Goal: Task Accomplishment & Management: Manage account settings

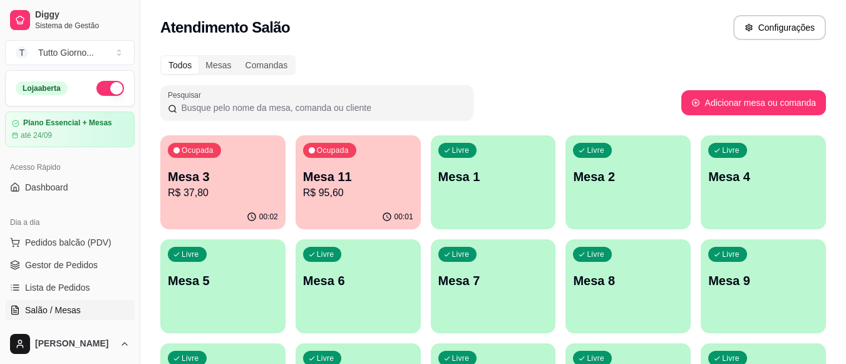
click at [540, 107] on div "Pesquisar" at bounding box center [420, 102] width 521 height 35
click at [725, 200] on div "Livre Mesa 4" at bounding box center [762, 174] width 125 height 79
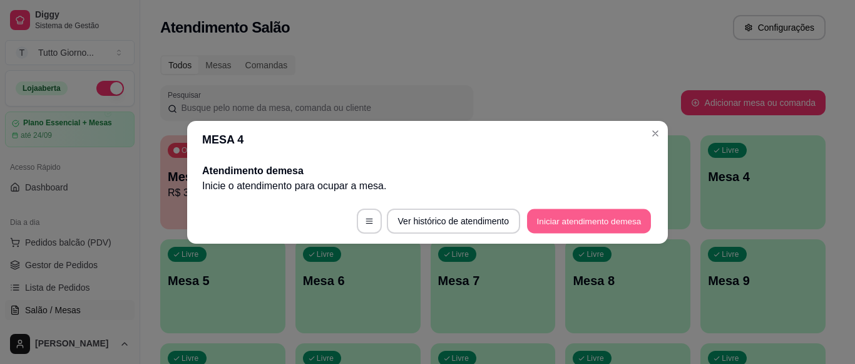
click at [602, 220] on button "Iniciar atendimento de mesa" at bounding box center [589, 220] width 124 height 24
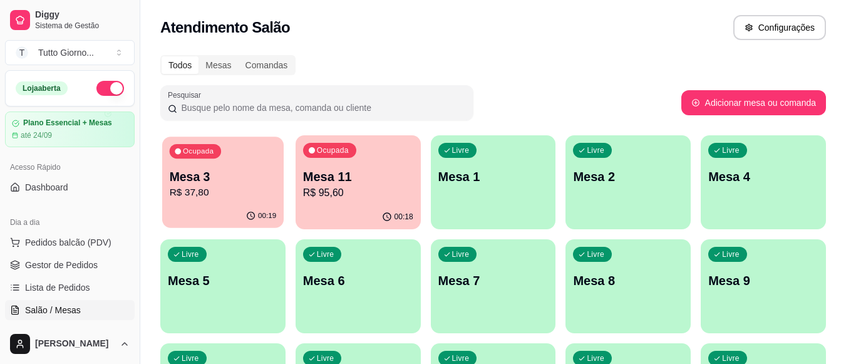
click at [219, 184] on p "Mesa 3" at bounding box center [223, 176] width 107 height 17
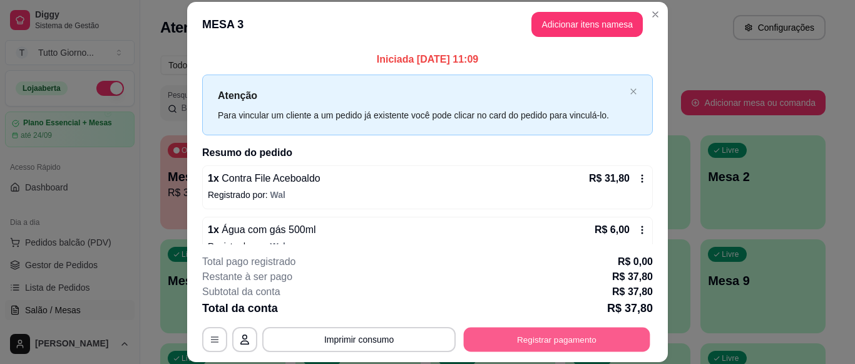
click at [546, 335] on button "Registrar pagamento" at bounding box center [557, 339] width 187 height 24
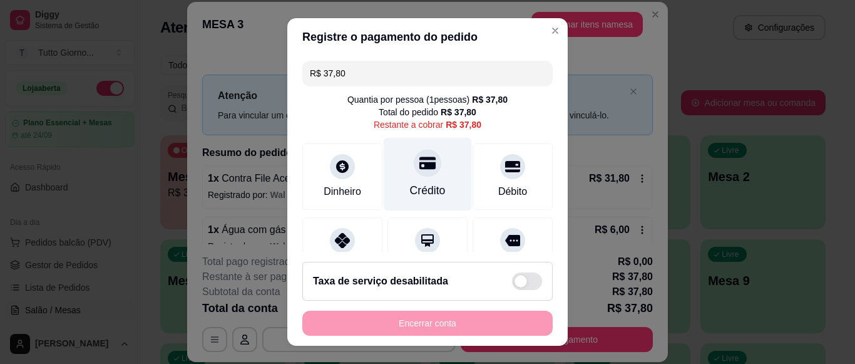
click at [416, 177] on div "Crédito" at bounding box center [428, 174] width 88 height 73
type input "R$ 0,00"
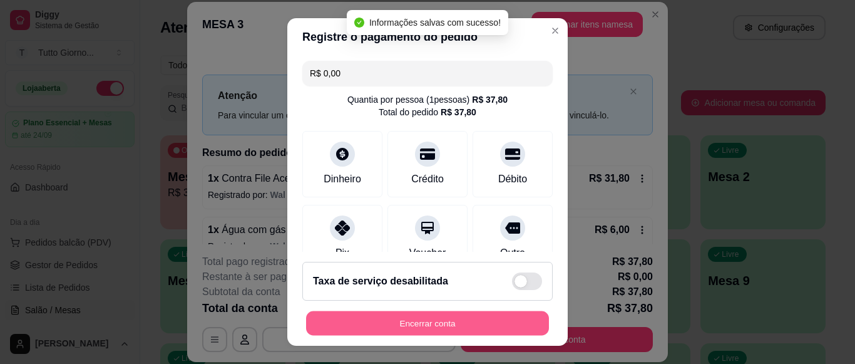
click at [422, 329] on button "Encerrar conta" at bounding box center [427, 323] width 243 height 24
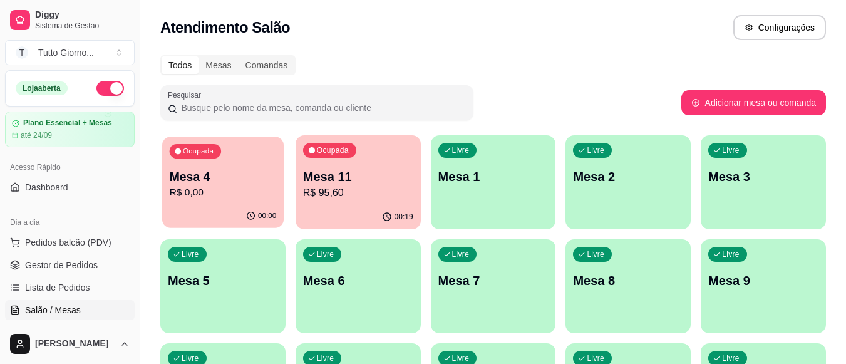
click at [213, 175] on p "Mesa 4" at bounding box center [223, 176] width 107 height 17
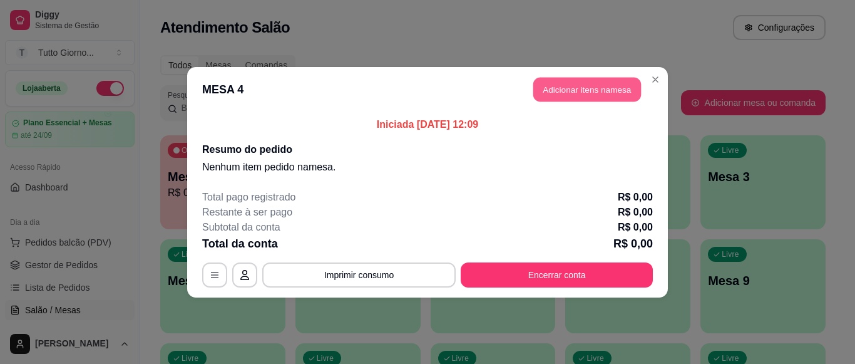
click at [594, 93] on button "Adicionar itens na mesa" at bounding box center [587, 89] width 108 height 24
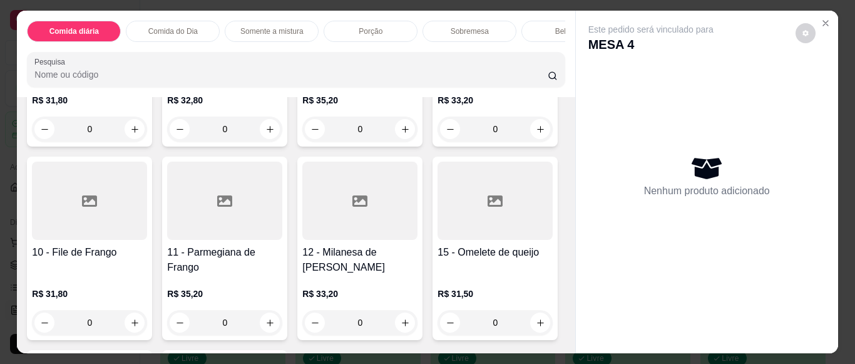
scroll to position [431, 0]
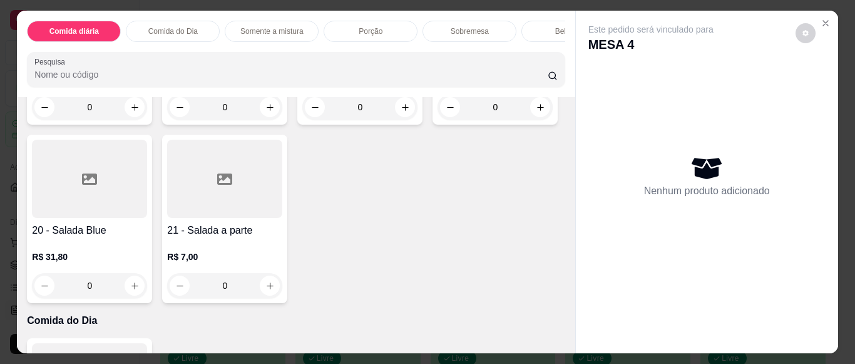
click at [147, 296] on div "0" at bounding box center [89, 285] width 115 height 25
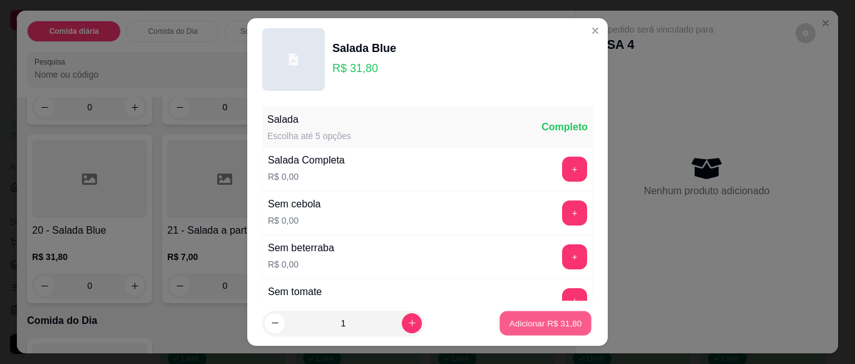
click at [500, 314] on button "Adicionar R$ 31,80" at bounding box center [545, 323] width 92 height 24
type input "1"
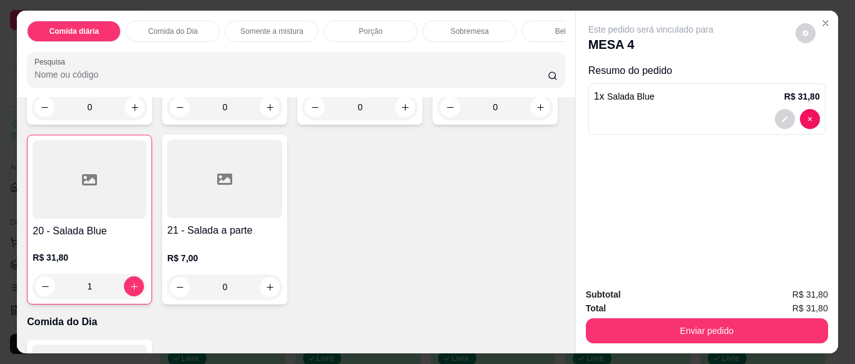
click at [521, 34] on div "Bebidas" at bounding box center [568, 31] width 94 height 21
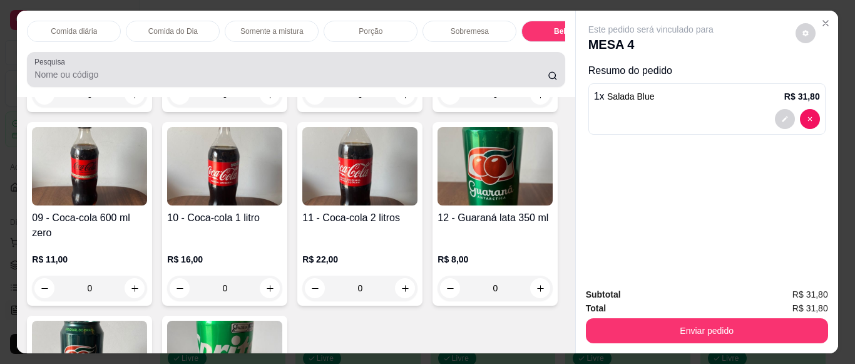
scroll to position [34, 0]
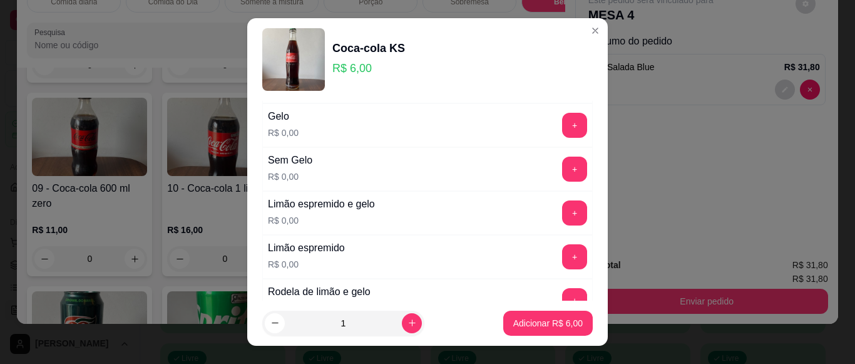
scroll to position [200, 0]
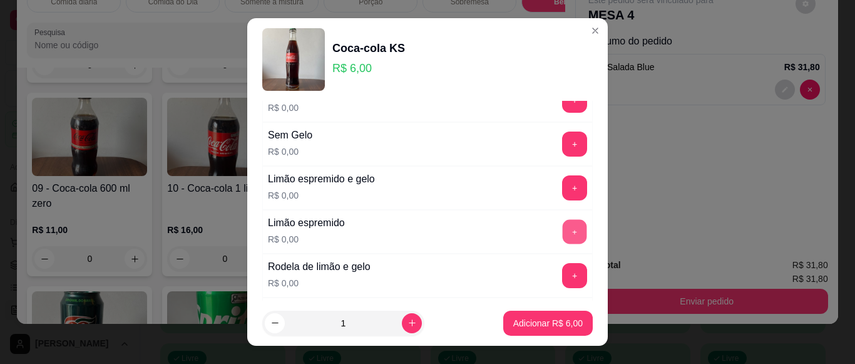
click at [563, 233] on button "+" at bounding box center [575, 232] width 24 height 24
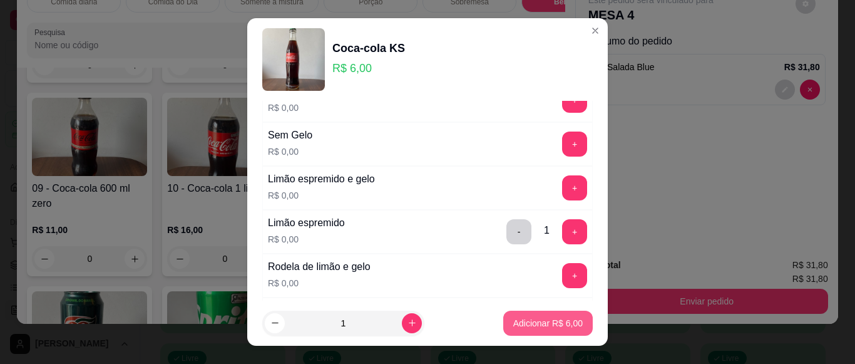
click at [539, 327] on p "Adicionar R$ 6,00" at bounding box center [547, 323] width 69 height 13
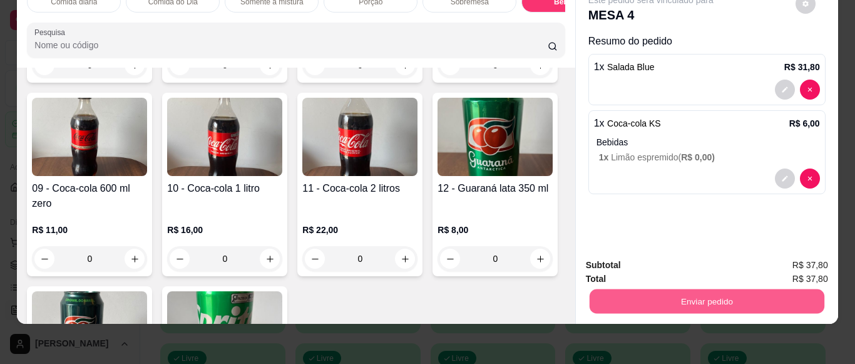
click at [748, 300] on button "Enviar pedido" at bounding box center [706, 301] width 235 height 24
click at [664, 259] on button "Não registrar e enviar pedido" at bounding box center [665, 260] width 126 height 23
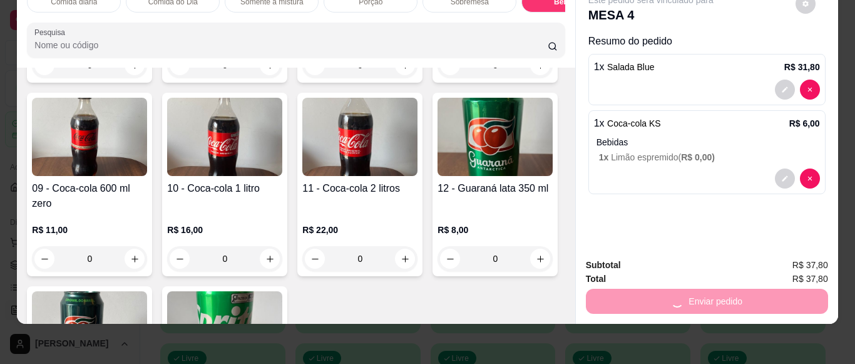
click at [737, 297] on div "Enviar pedido" at bounding box center [707, 299] width 242 height 28
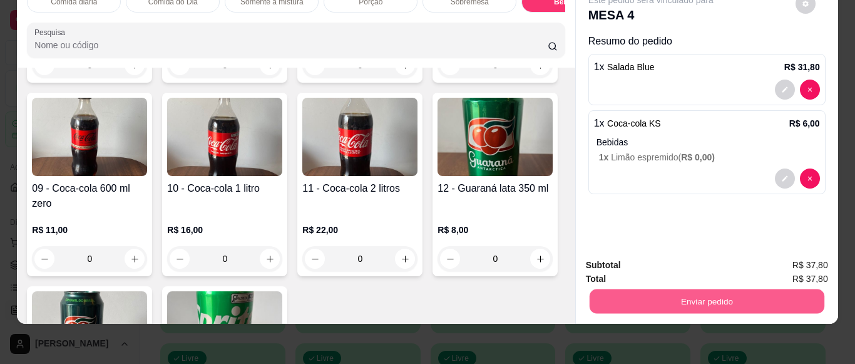
click at [701, 290] on button "Enviar pedido" at bounding box center [706, 301] width 235 height 24
click at [692, 262] on button "Não registrar e enviar pedido" at bounding box center [665, 260] width 126 height 23
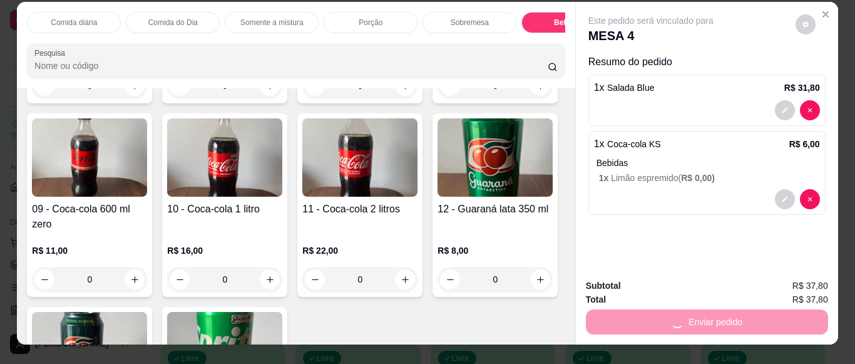
scroll to position [0, 0]
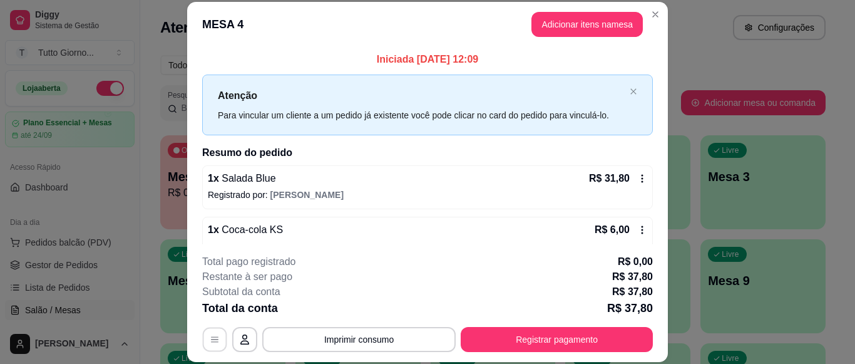
click at [217, 344] on button "button" at bounding box center [215, 339] width 24 height 24
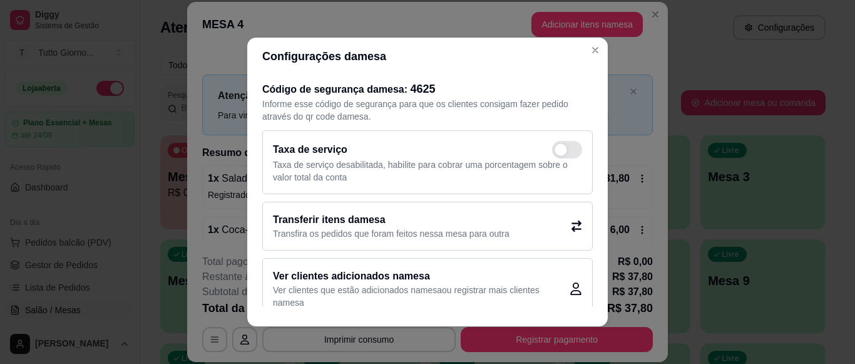
click at [492, 231] on p "Transfira os pedidos que foram feitos nessa mesa para outra" at bounding box center [391, 233] width 237 height 13
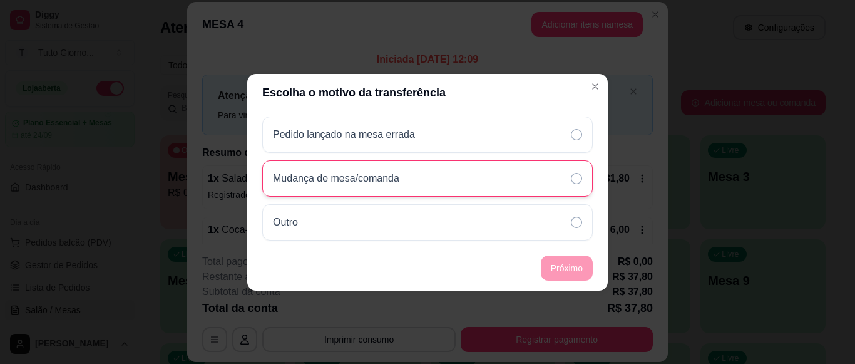
click at [570, 182] on div "Mudança de mesa/comanda" at bounding box center [427, 178] width 330 height 36
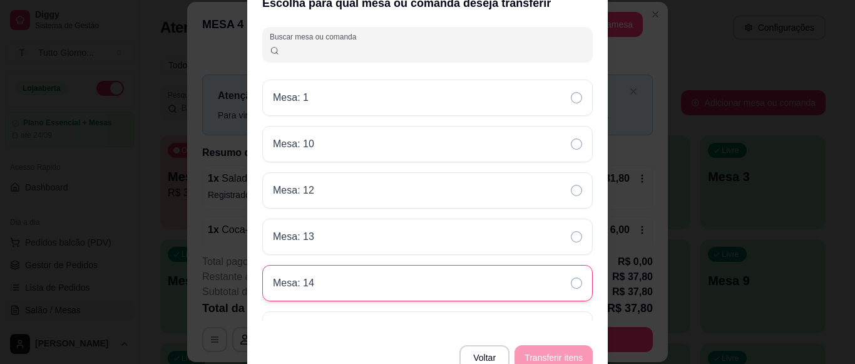
click at [523, 287] on div "Mesa: 14" at bounding box center [427, 283] width 330 height 36
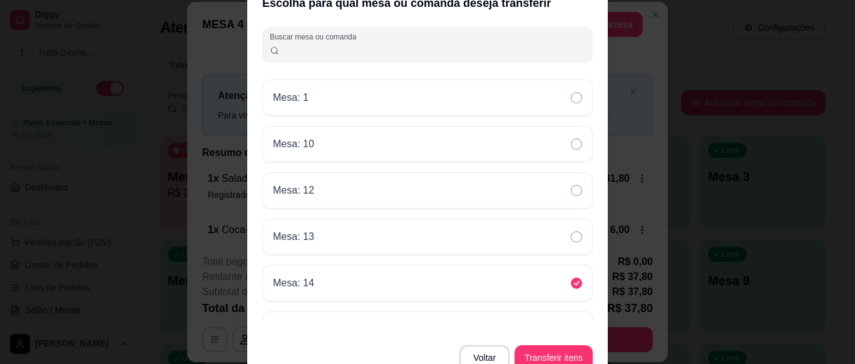
click at [350, 51] on input "Buscar mesa ou comanda" at bounding box center [433, 49] width 306 height 13
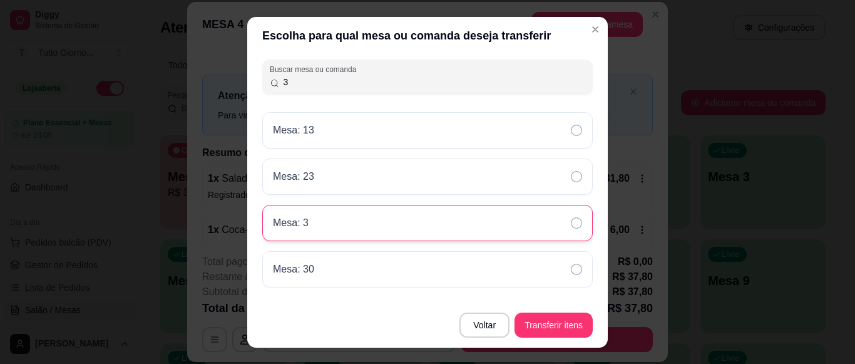
type input "3"
click at [571, 219] on icon at bounding box center [576, 222] width 11 height 11
click at [550, 323] on button "Transferir itens" at bounding box center [554, 324] width 76 height 24
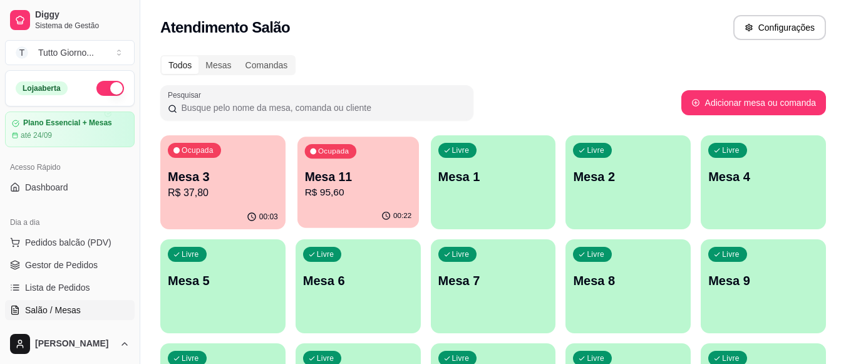
click at [359, 205] on div "00:22" at bounding box center [357, 216] width 121 height 24
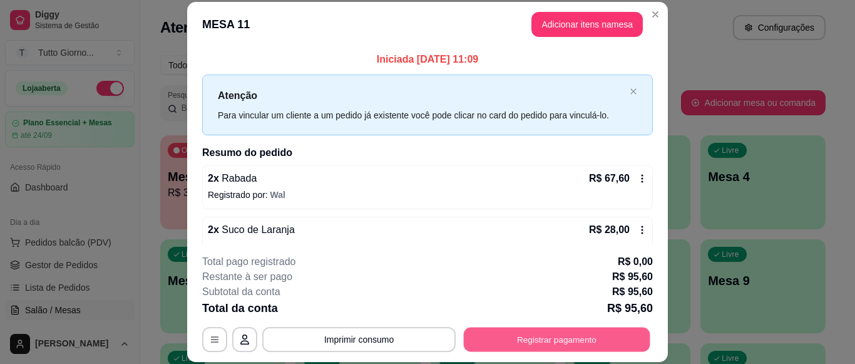
click at [529, 345] on button "Registrar pagamento" at bounding box center [557, 339] width 187 height 24
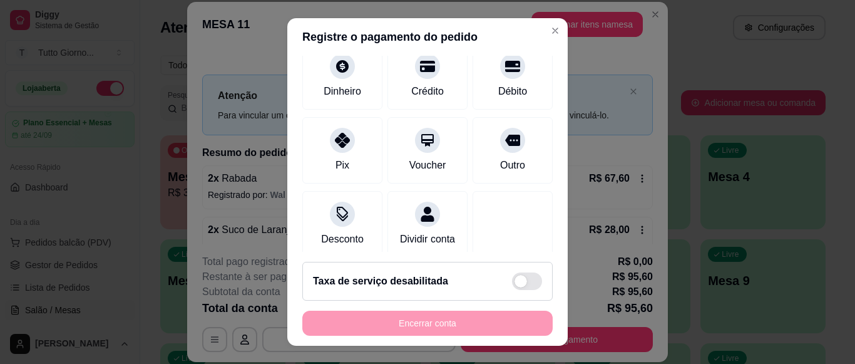
scroll to position [125, 0]
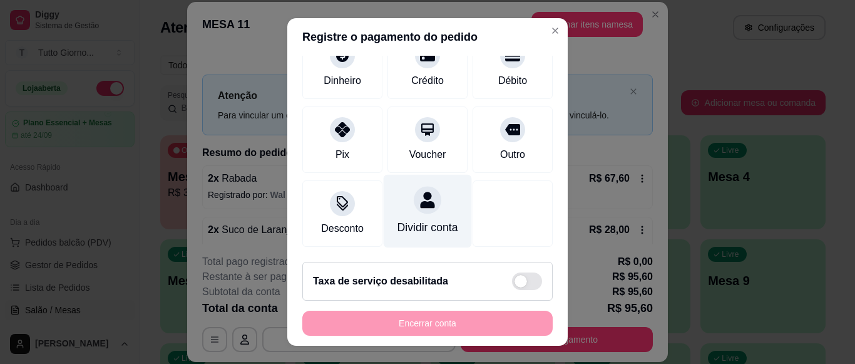
click at [420, 192] on icon at bounding box center [427, 200] width 14 height 16
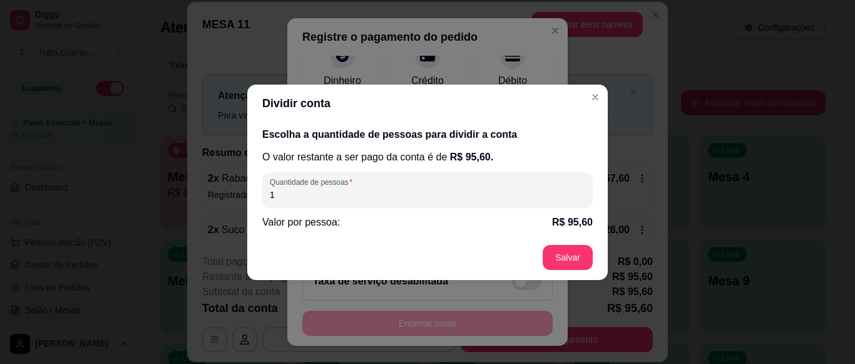
click at [336, 193] on input "1" at bounding box center [427, 194] width 315 height 13
type input "2"
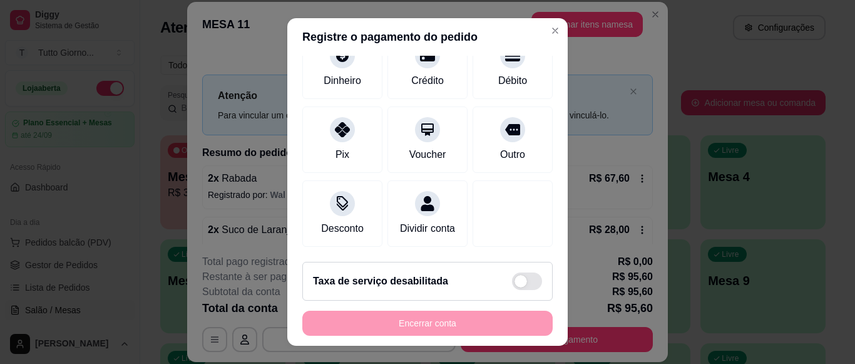
scroll to position [0, 0]
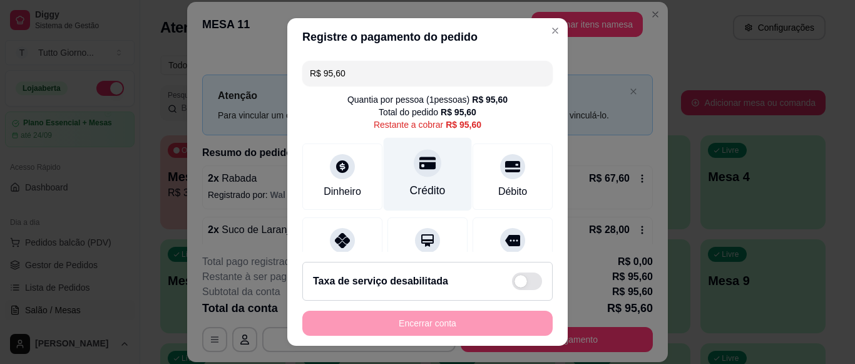
click at [410, 187] on div "Crédito" at bounding box center [428, 190] width 36 height 16
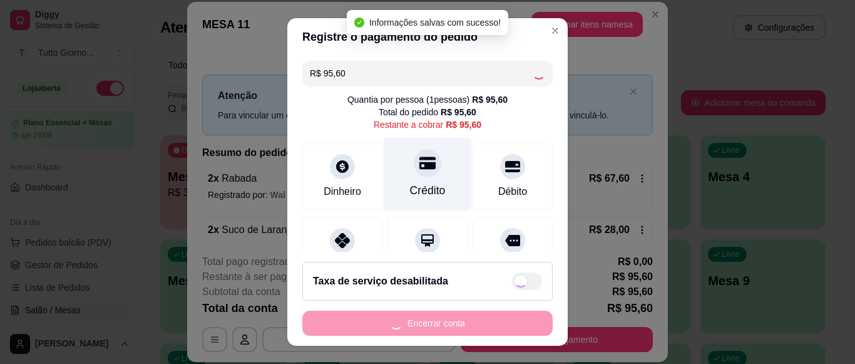
type input "R$ 0,00"
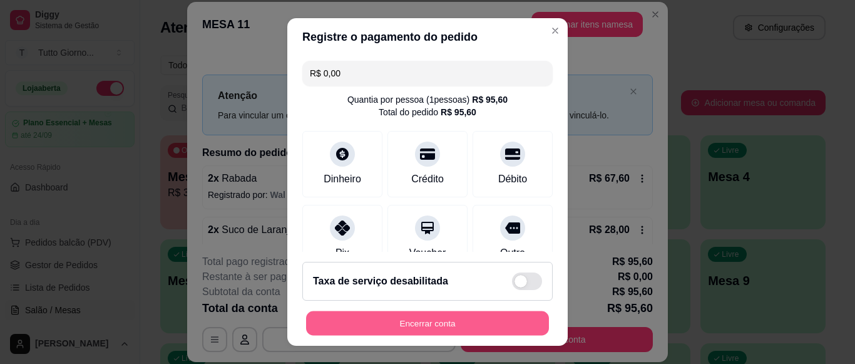
click at [437, 314] on button "Encerrar conta" at bounding box center [427, 323] width 243 height 24
click at [437, 314] on button "Encerrar conta" at bounding box center [427, 322] width 250 height 25
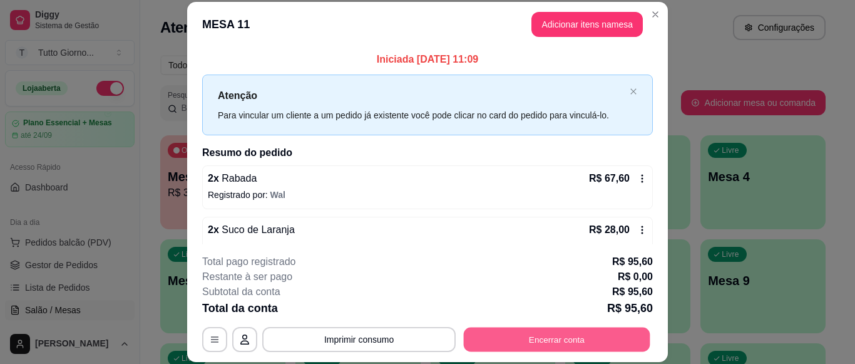
click at [535, 340] on button "Encerrar conta" at bounding box center [557, 339] width 187 height 24
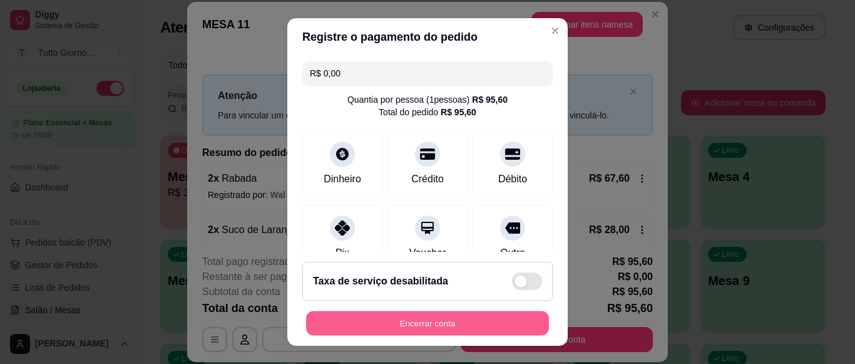
click at [506, 323] on button "Encerrar conta" at bounding box center [427, 323] width 243 height 24
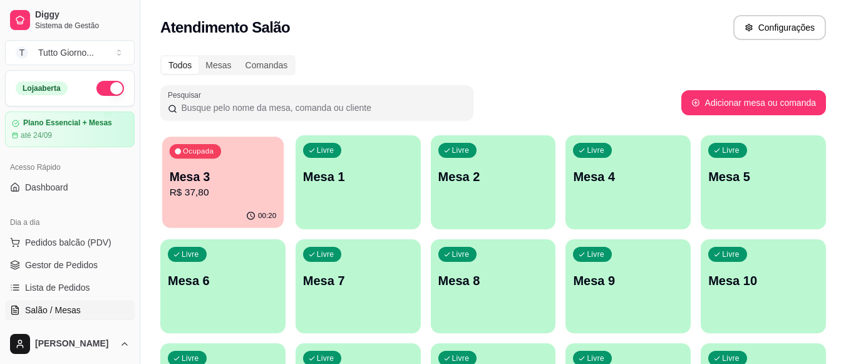
click at [280, 170] on div "Ocupada Mesa 3 R$ 37,80" at bounding box center [222, 170] width 121 height 68
click at [210, 191] on p "R$ 37,80" at bounding box center [223, 192] width 110 height 15
click at [95, 237] on span "Pedidos balcão (PDV)" at bounding box center [68, 242] width 86 height 13
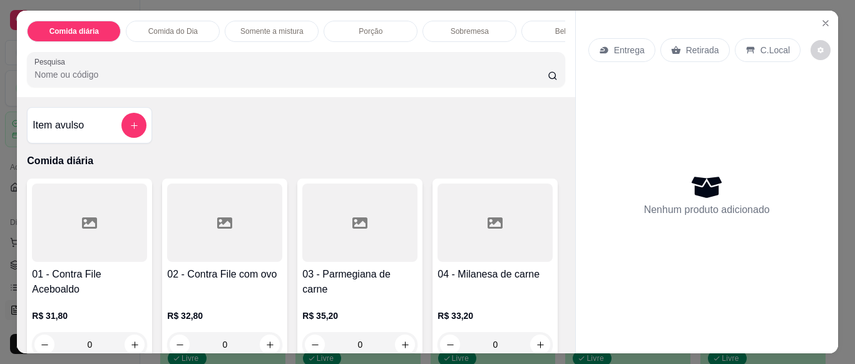
click at [619, 44] on p "Entrega" at bounding box center [629, 50] width 31 height 13
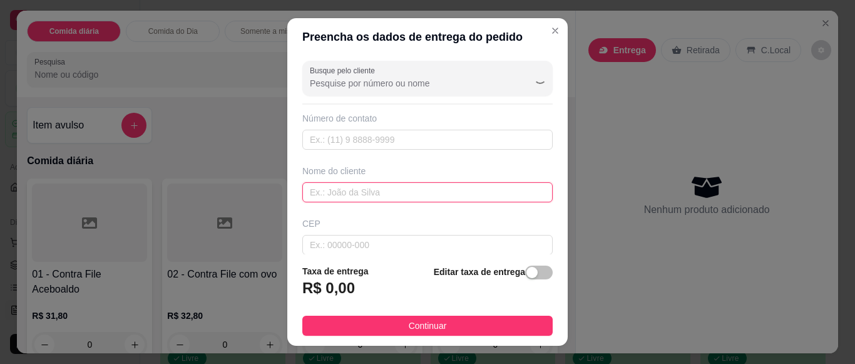
click at [415, 197] on input "text" at bounding box center [427, 192] width 250 height 20
type input "[PERSON_NAME]"
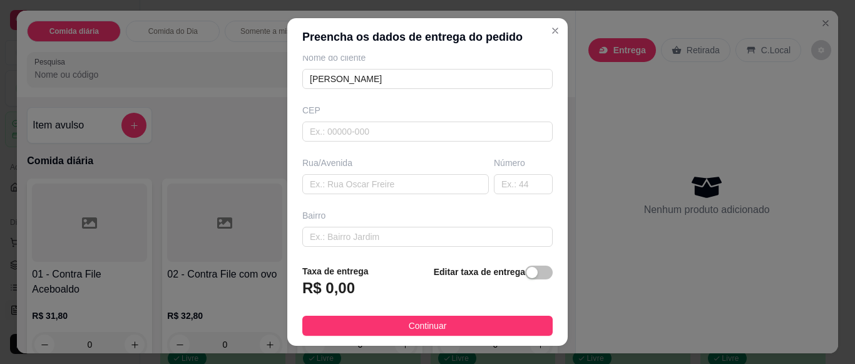
scroll to position [125, 0]
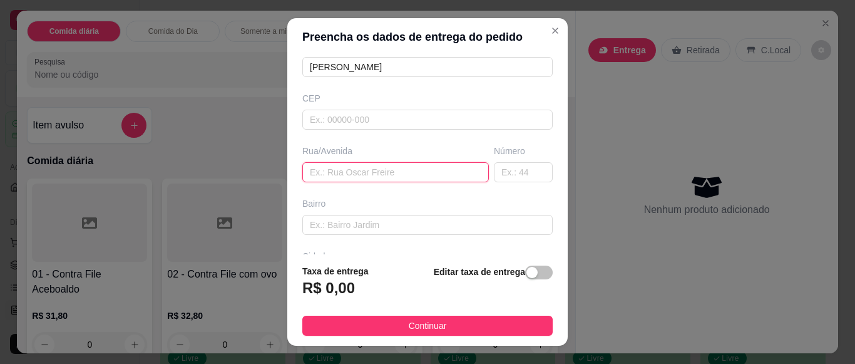
click at [396, 170] on input "text" at bounding box center [395, 172] width 187 height 20
type input "INDUSTRIAL"
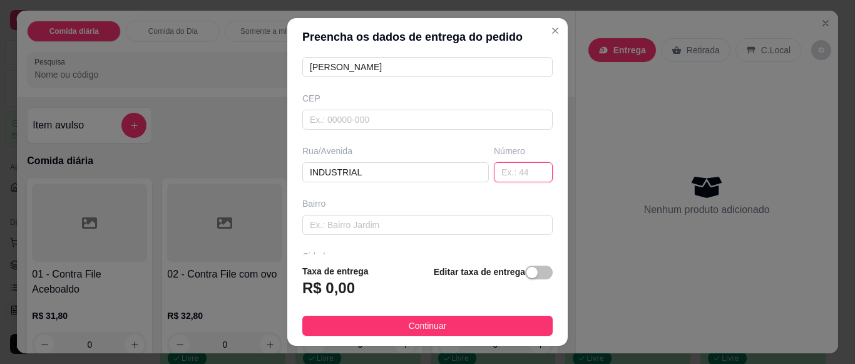
click at [499, 179] on input "text" at bounding box center [523, 172] width 59 height 20
type input "780"
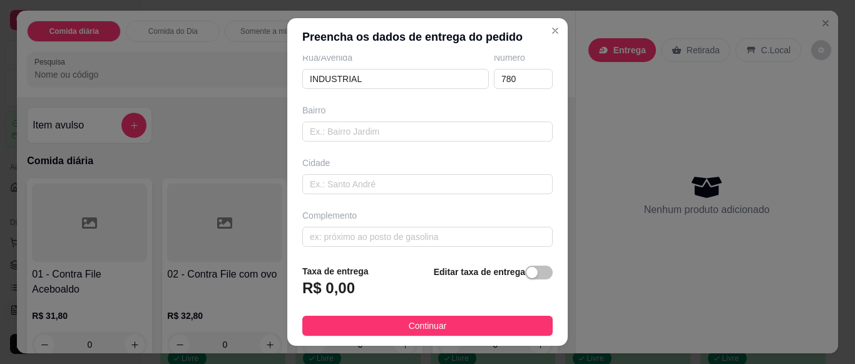
scroll to position [223, 0]
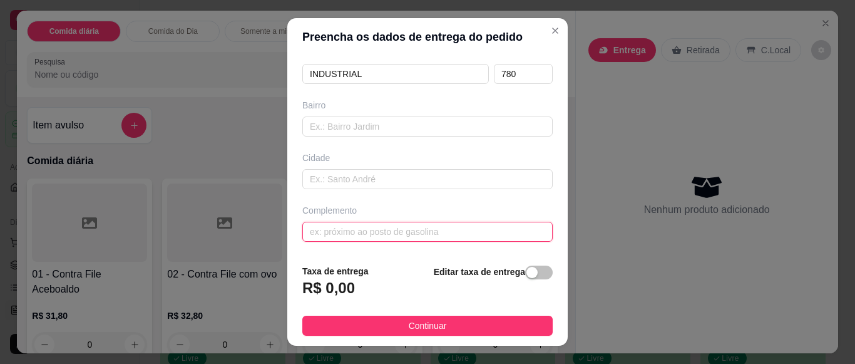
click at [496, 235] on input "text" at bounding box center [427, 232] width 250 height 20
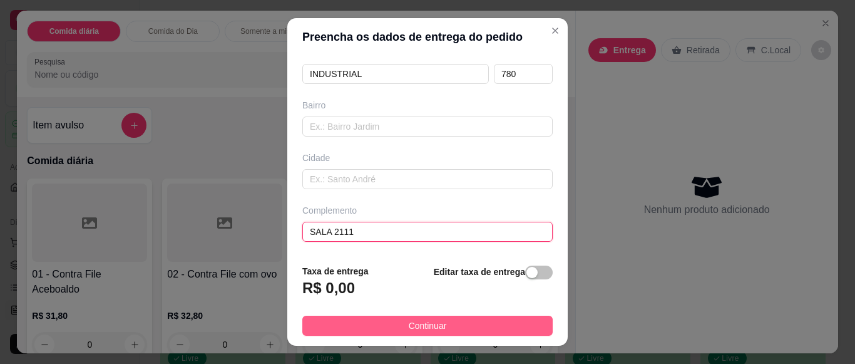
type input "SALA 2111"
click at [461, 331] on button "Continuar" at bounding box center [427, 325] width 250 height 20
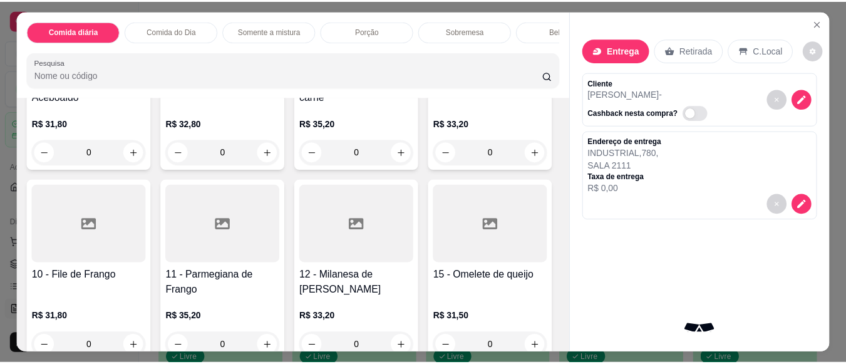
scroll to position [200, 0]
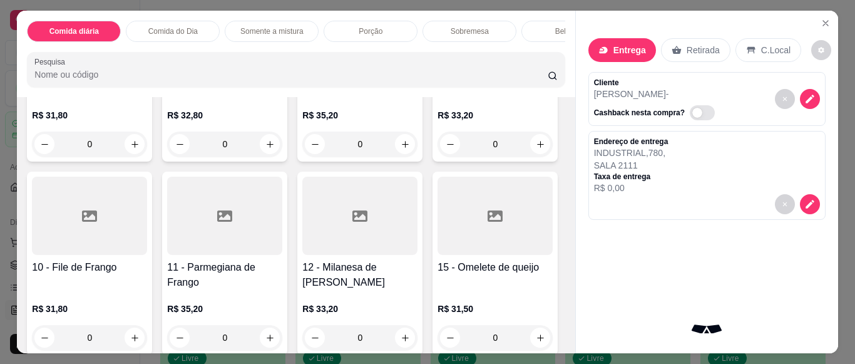
click at [147, 340] on div "0" at bounding box center [89, 337] width 115 height 25
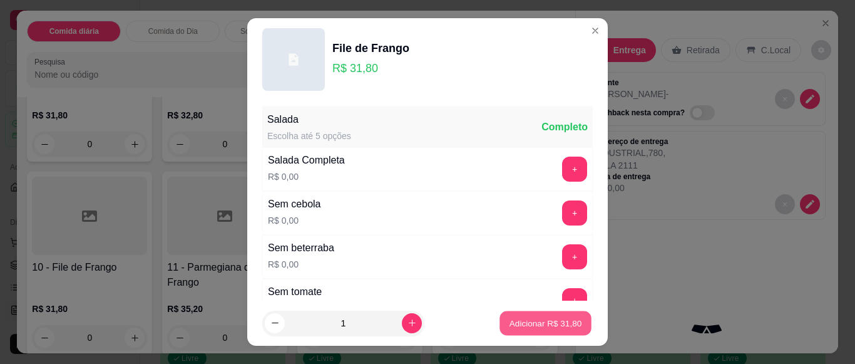
click at [514, 326] on p "Adicionar R$ 31,80" at bounding box center [545, 323] width 73 height 12
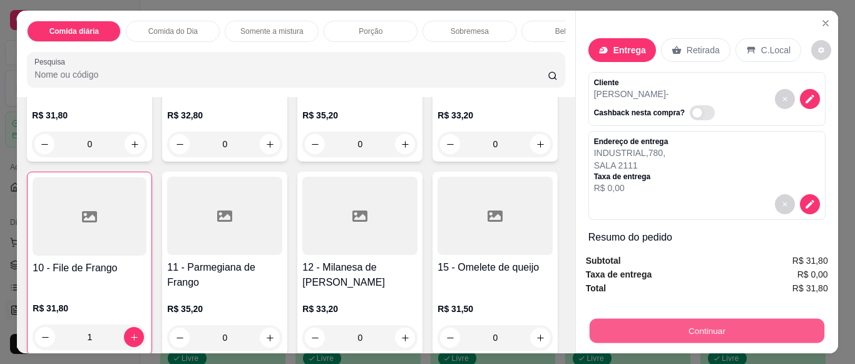
click at [662, 324] on button "Continuar" at bounding box center [706, 330] width 235 height 24
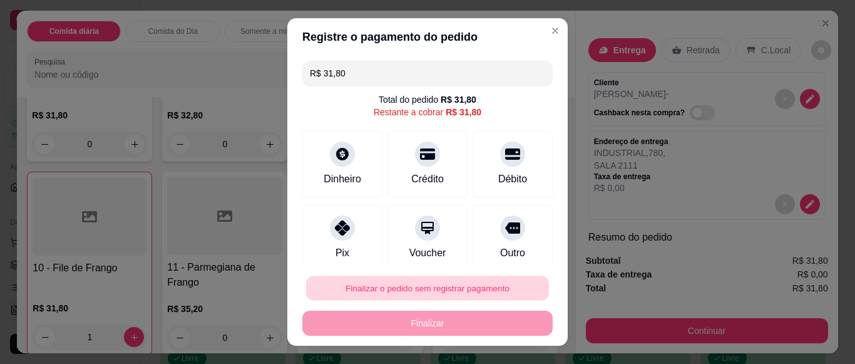
click at [505, 287] on button "Finalizar o pedido sem registrar pagamento" at bounding box center [427, 288] width 243 height 24
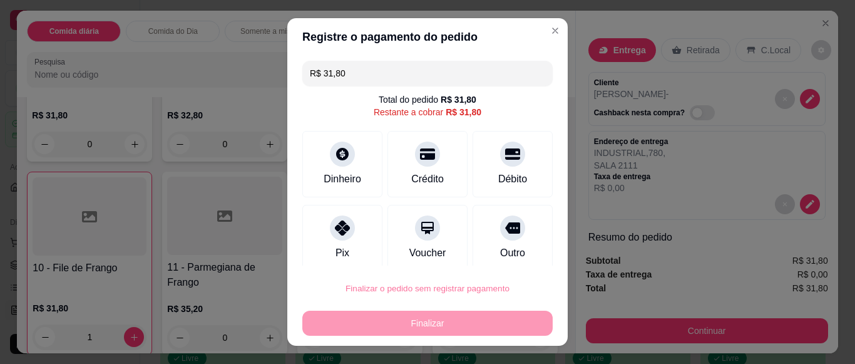
click at [506, 253] on button "Confirmar" at bounding box center [498, 252] width 44 height 19
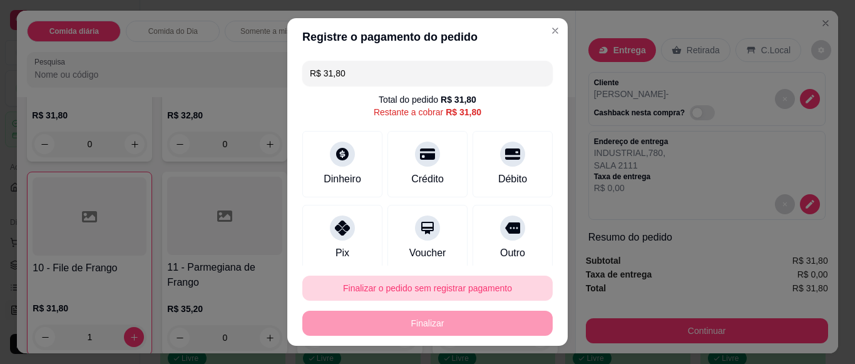
click at [474, 282] on button "Finalizar o pedido sem registrar pagamento" at bounding box center [427, 287] width 250 height 25
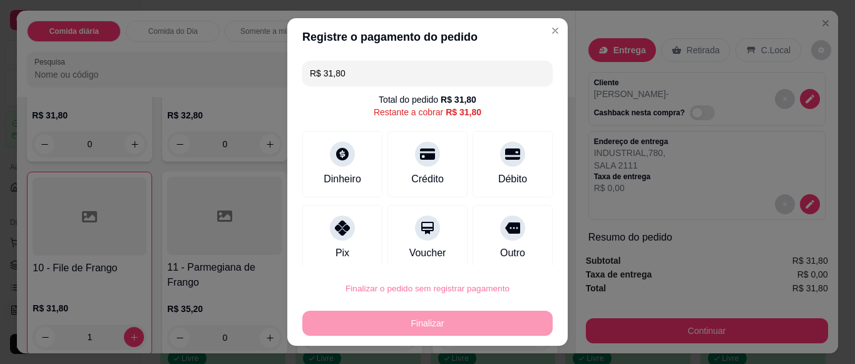
click at [491, 255] on button "Confirmar" at bounding box center [498, 252] width 44 height 19
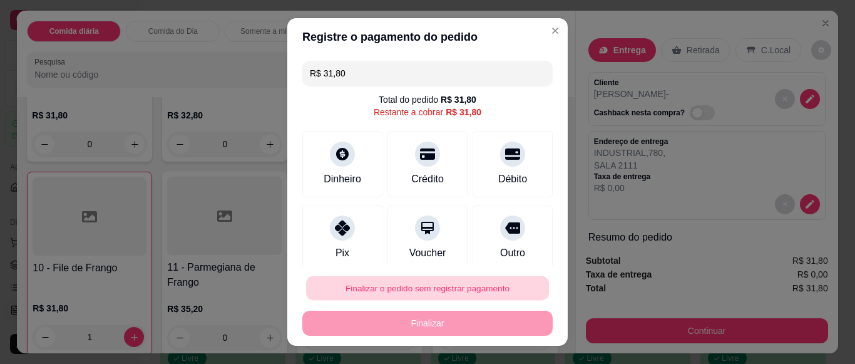
click at [481, 287] on button "Finalizar o pedido sem registrar pagamento" at bounding box center [427, 288] width 243 height 24
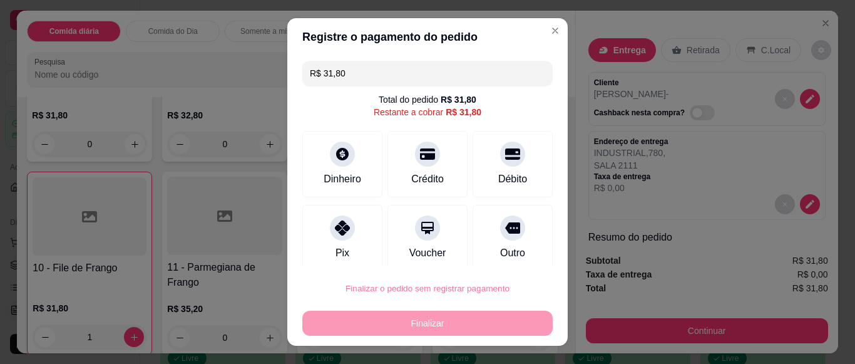
click at [498, 252] on button "Confirmar" at bounding box center [498, 252] width 44 height 19
type input "0"
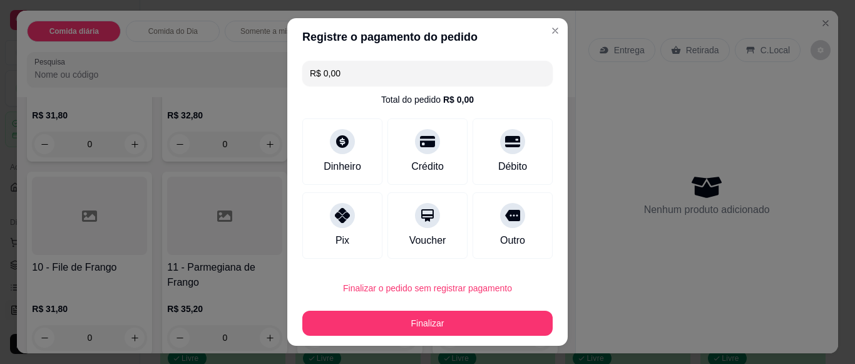
type input "R$ 0,00"
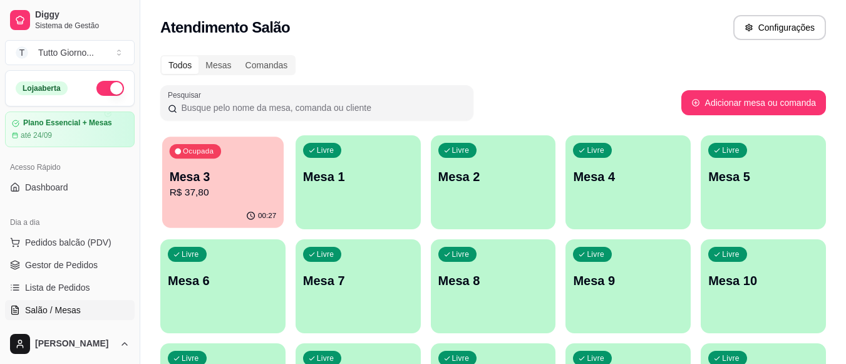
click at [265, 140] on div "Ocupada Mesa 3 R$ 37,80" at bounding box center [222, 170] width 121 height 68
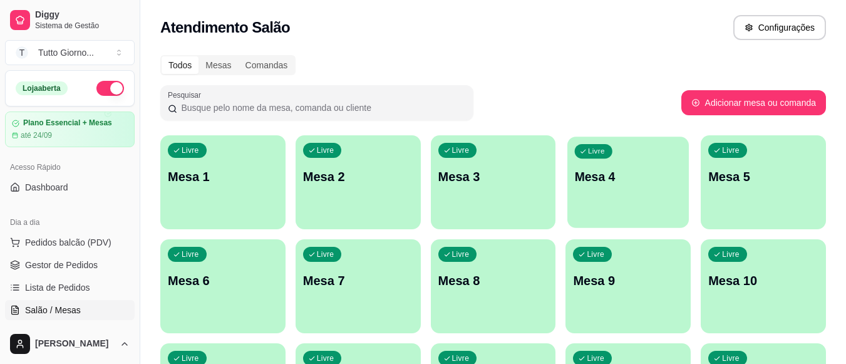
click at [613, 191] on div "Livre Mesa 4" at bounding box center [627, 174] width 121 height 76
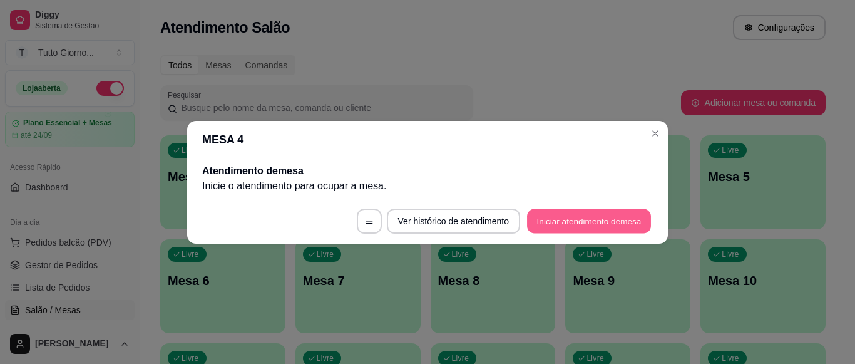
click at [620, 221] on button "Iniciar atendimento de mesa" at bounding box center [589, 220] width 124 height 24
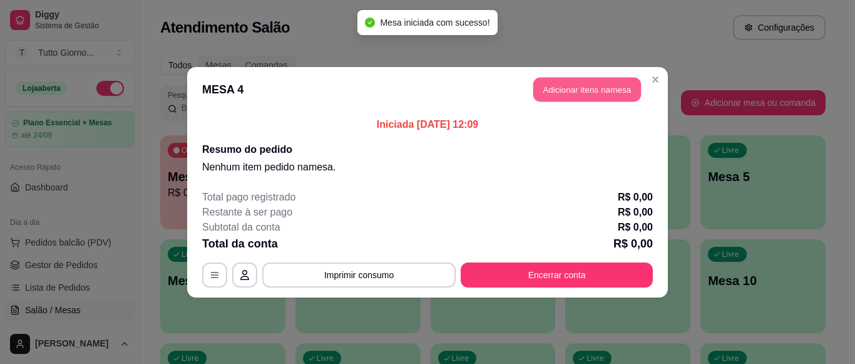
click at [589, 91] on button "Adicionar itens na mesa" at bounding box center [587, 89] width 108 height 24
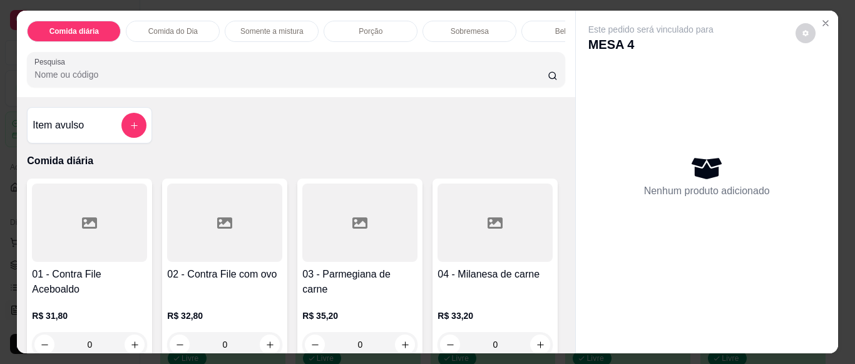
click at [373, 273] on h4 "03 - Parmegiana de carne" at bounding box center [359, 282] width 115 height 30
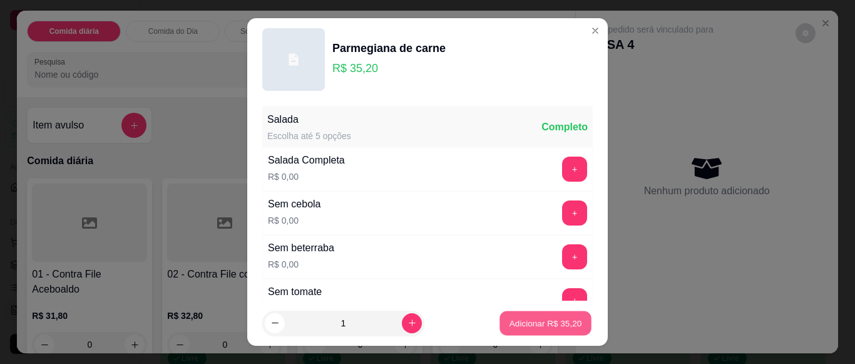
click at [541, 320] on p "Adicionar R$ 35,20" at bounding box center [545, 323] width 73 height 12
type input "1"
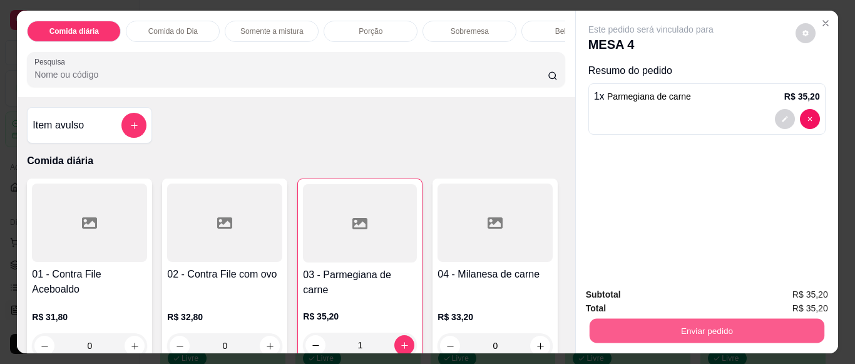
click at [716, 333] on button "Enviar pedido" at bounding box center [706, 330] width 235 height 24
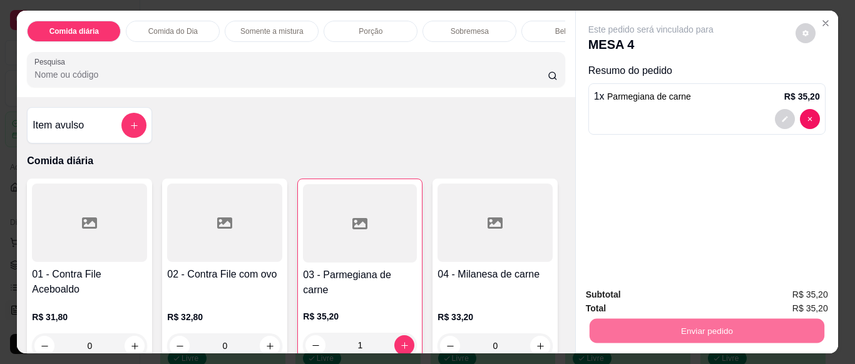
click at [699, 298] on button "Não registrar e enviar pedido" at bounding box center [665, 294] width 126 height 23
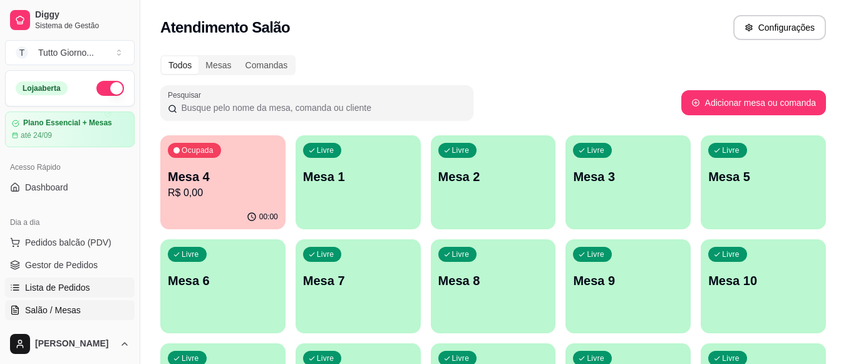
click at [78, 290] on span "Lista de Pedidos" at bounding box center [57, 287] width 65 height 13
click at [78, 289] on span "Lista de Pedidos" at bounding box center [57, 287] width 65 height 13
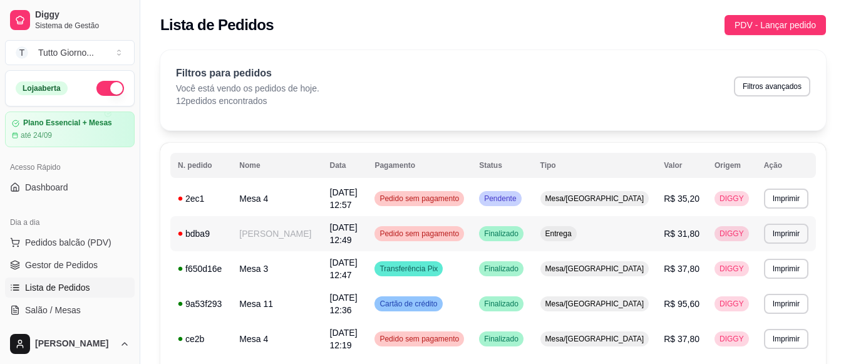
click at [461, 235] on span "Pedido sem pagamento" at bounding box center [419, 233] width 84 height 10
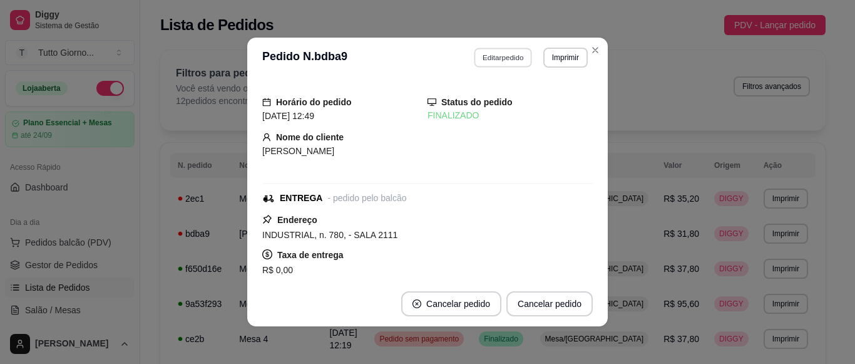
click at [507, 61] on button "Editar pedido" at bounding box center [503, 57] width 58 height 19
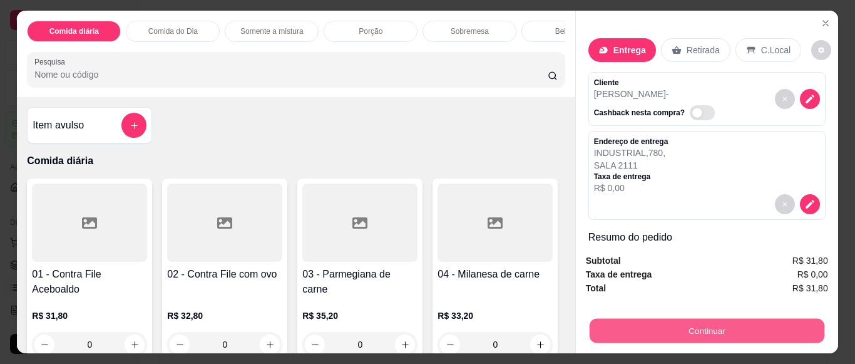
click at [680, 334] on button "Continuar" at bounding box center [706, 330] width 235 height 24
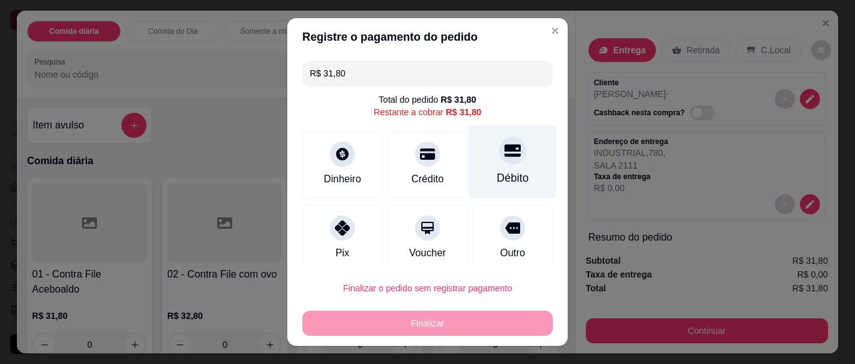
click at [497, 173] on div "Débito" at bounding box center [513, 178] width 32 height 16
type input "R$ 0,00"
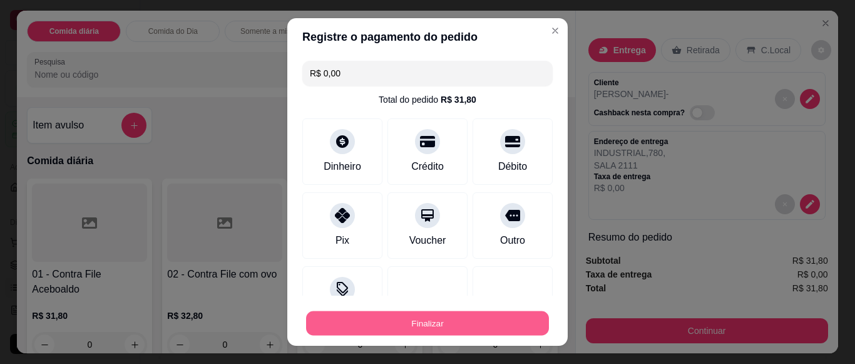
click at [439, 324] on button "Finalizar" at bounding box center [427, 323] width 243 height 24
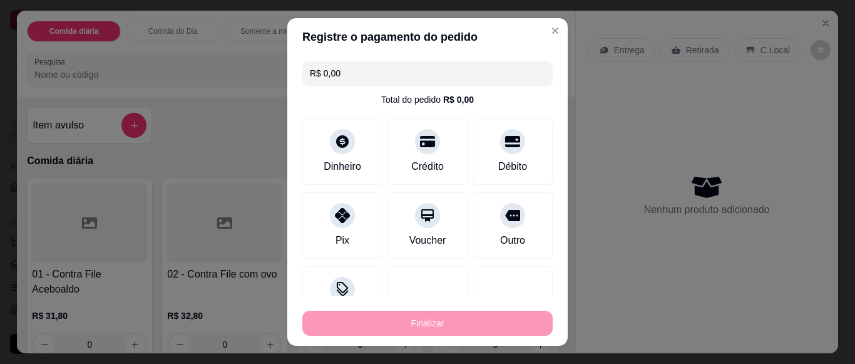
type input "0"
type input "-R$ 31,80"
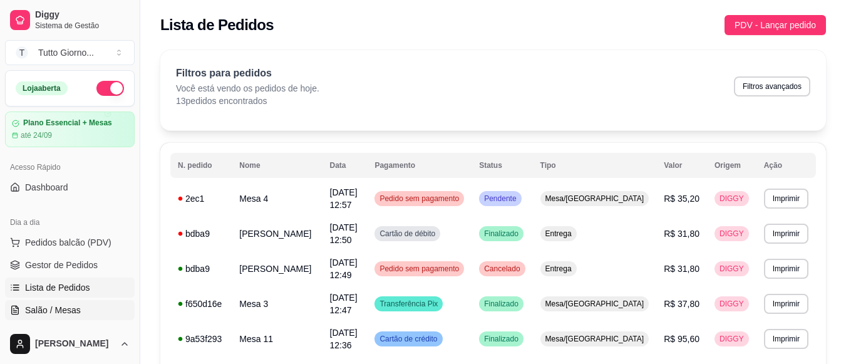
click at [31, 310] on span "Salão / Mesas" at bounding box center [53, 310] width 56 height 13
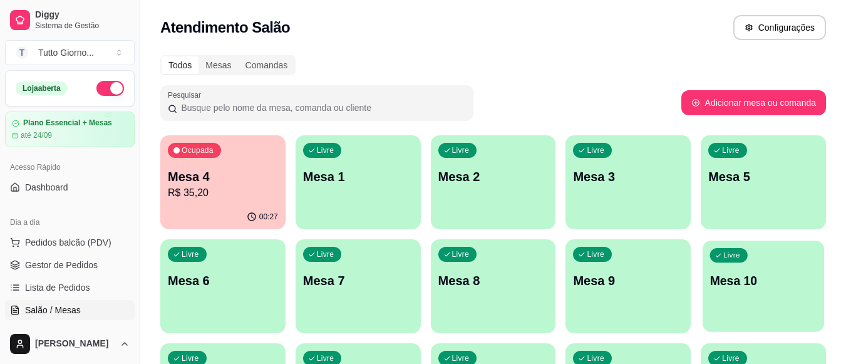
click at [766, 294] on div "Livre Mesa 10" at bounding box center [762, 278] width 121 height 76
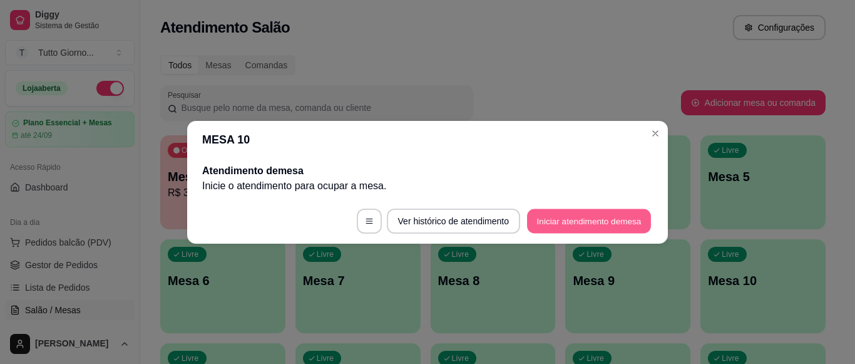
click at [625, 220] on button "Iniciar atendimento de mesa" at bounding box center [589, 220] width 124 height 24
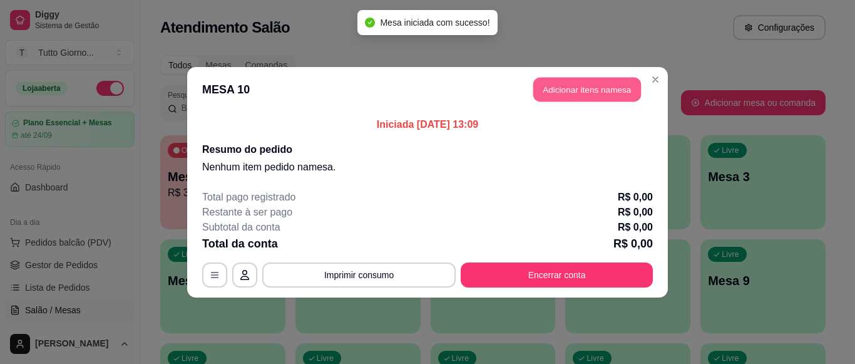
click at [601, 89] on button "Adicionar itens na mesa" at bounding box center [587, 89] width 108 height 24
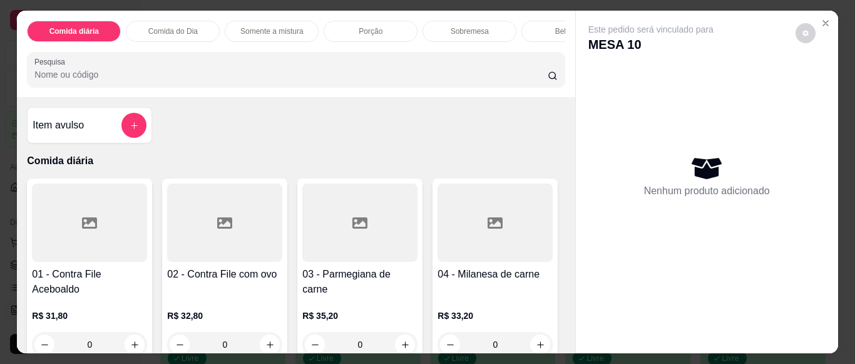
click at [127, 321] on p "R$ 31,80" at bounding box center [89, 315] width 115 height 13
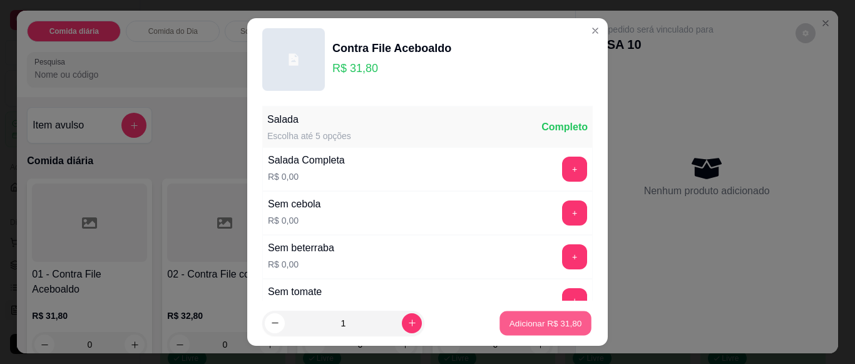
click at [548, 323] on p "Adicionar R$ 31,80" at bounding box center [545, 323] width 73 height 12
type input "1"
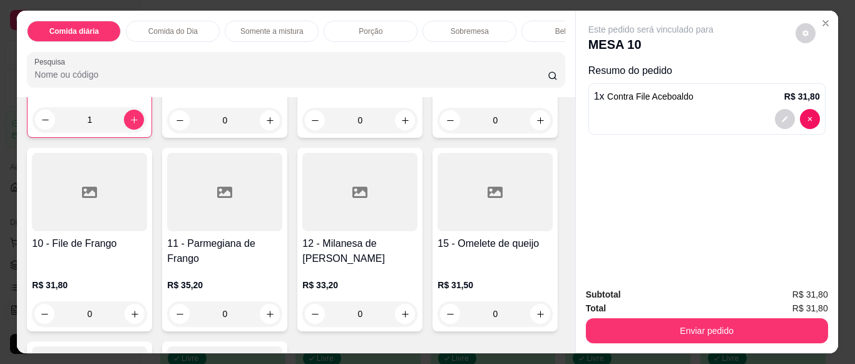
scroll to position [250, 0]
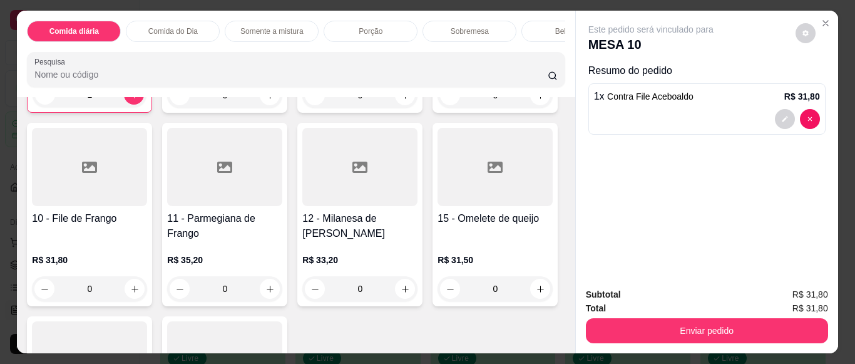
click at [147, 295] on div "0" at bounding box center [89, 288] width 115 height 25
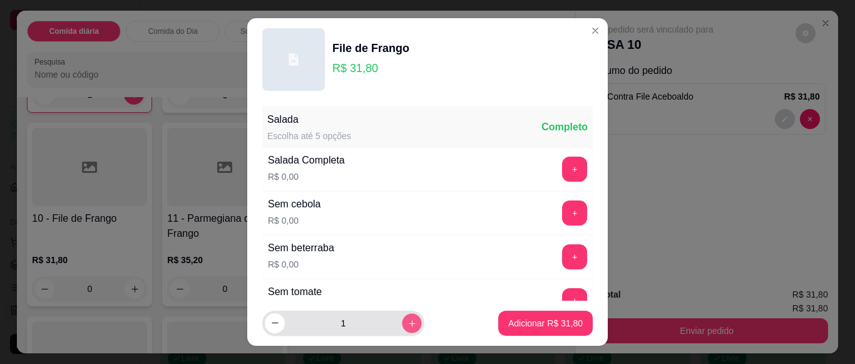
click at [402, 322] on button "increase-product-quantity" at bounding box center [411, 322] width 19 height 19
type input "2"
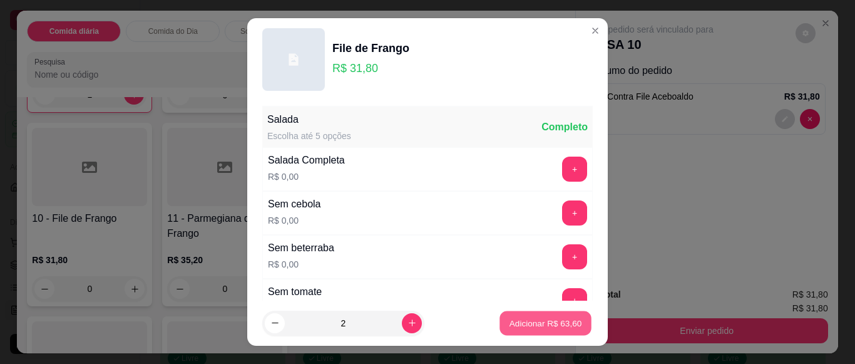
click at [537, 322] on p "Adicionar R$ 63,60" at bounding box center [545, 323] width 73 height 12
type input "2"
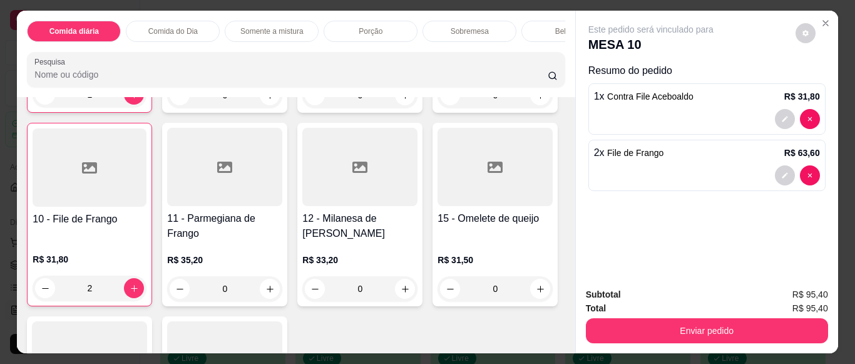
click at [539, 28] on div "Bebidas" at bounding box center [568, 31] width 94 height 21
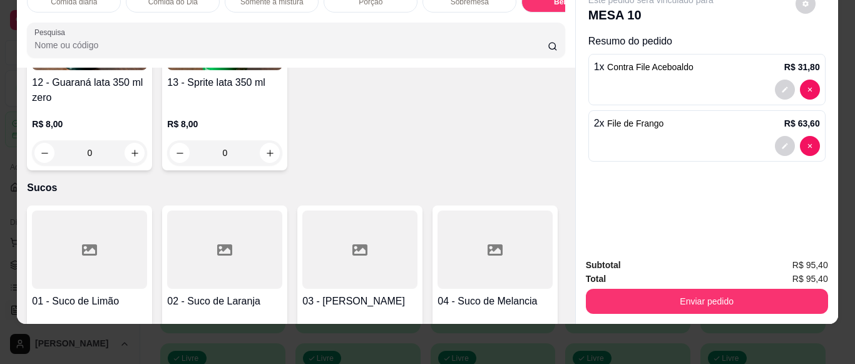
scroll to position [2550, 0]
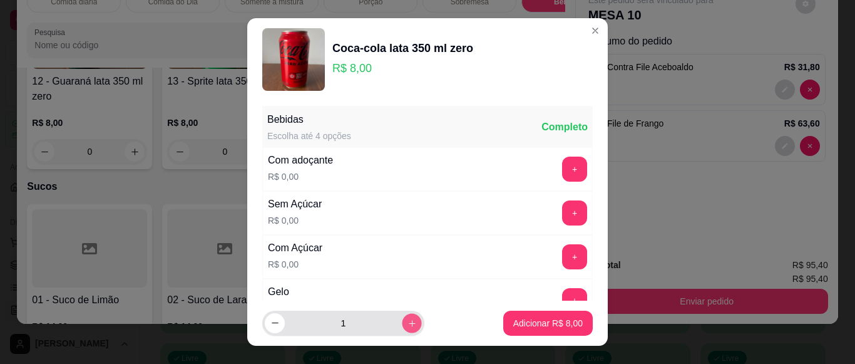
click at [407, 320] on icon "increase-product-quantity" at bounding box center [411, 323] width 9 height 9
type input "2"
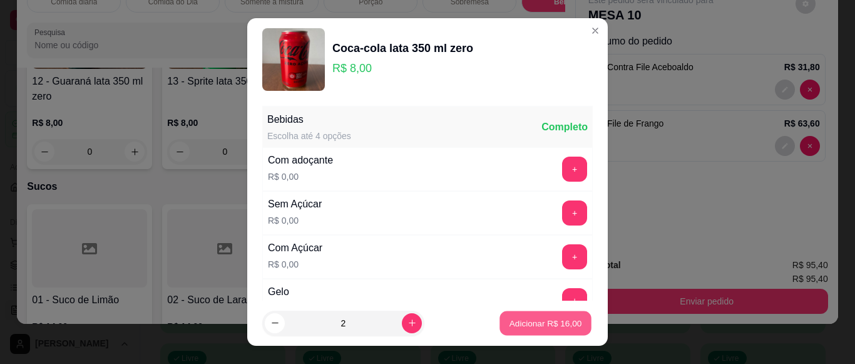
click at [514, 325] on p "Adicionar R$ 16,00" at bounding box center [545, 323] width 73 height 12
type input "2"
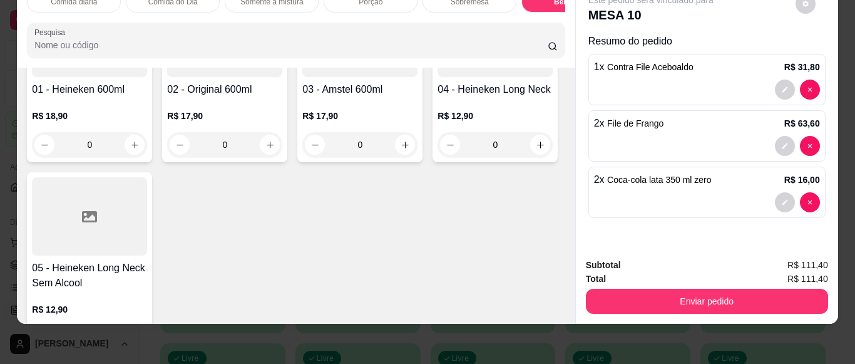
scroll to position [3151, 0]
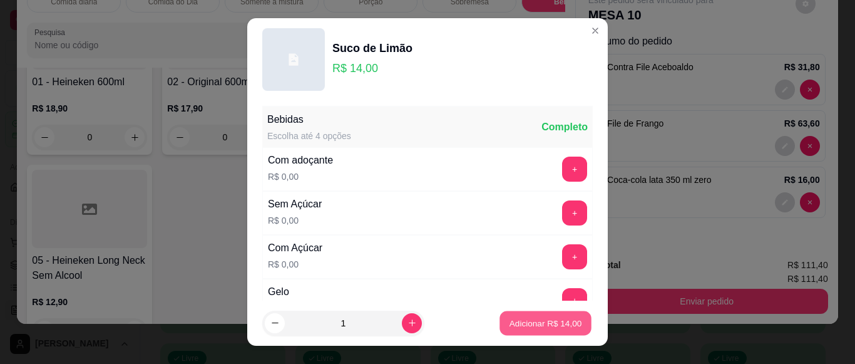
click at [531, 321] on p "Adicionar R$ 14,00" at bounding box center [545, 323] width 73 height 12
type input "1"
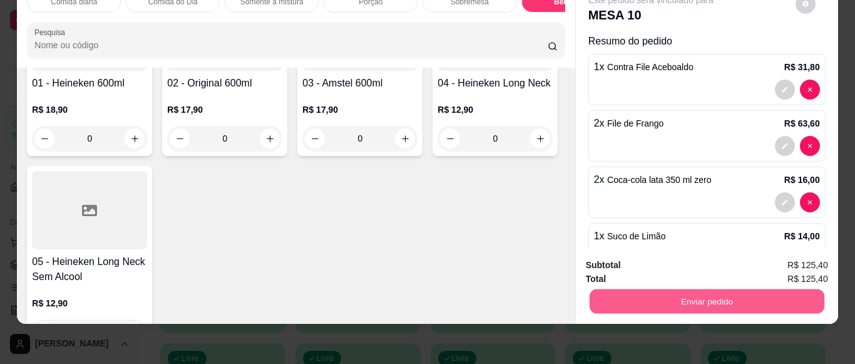
click at [637, 298] on button "Enviar pedido" at bounding box center [706, 301] width 235 height 24
click at [641, 265] on button "Não registrar e enviar pedido" at bounding box center [665, 260] width 126 height 23
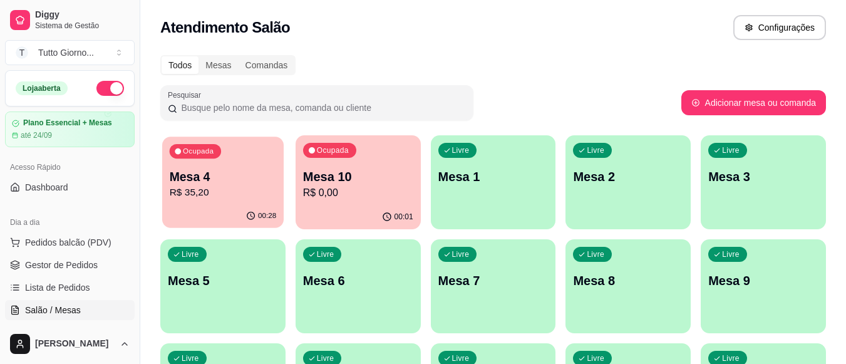
click at [210, 198] on p "R$ 35,20" at bounding box center [223, 192] width 107 height 14
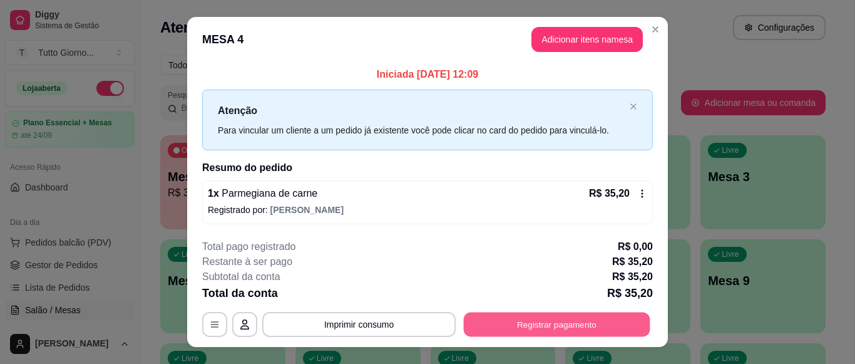
click at [509, 324] on button "Registrar pagamento" at bounding box center [557, 324] width 187 height 24
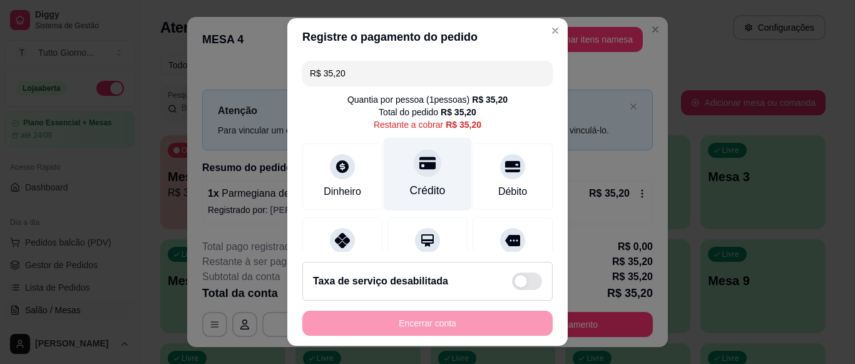
click at [415, 191] on div "Crédito" at bounding box center [428, 190] width 36 height 16
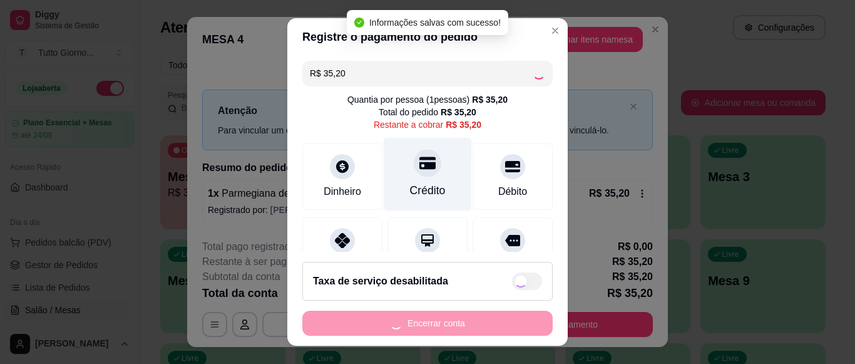
type input "R$ 0,00"
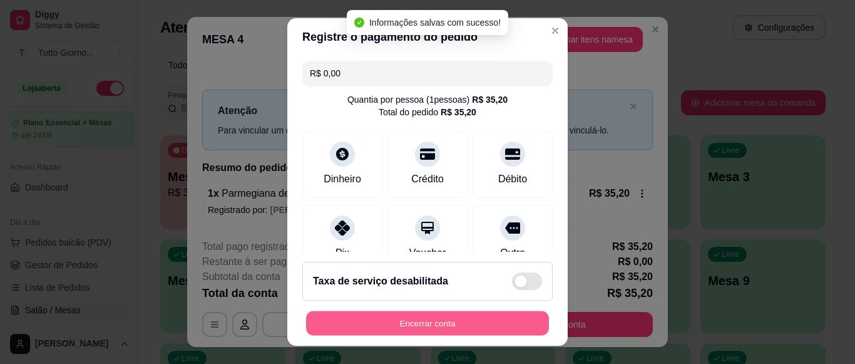
click at [429, 324] on button "Encerrar conta" at bounding box center [427, 323] width 243 height 24
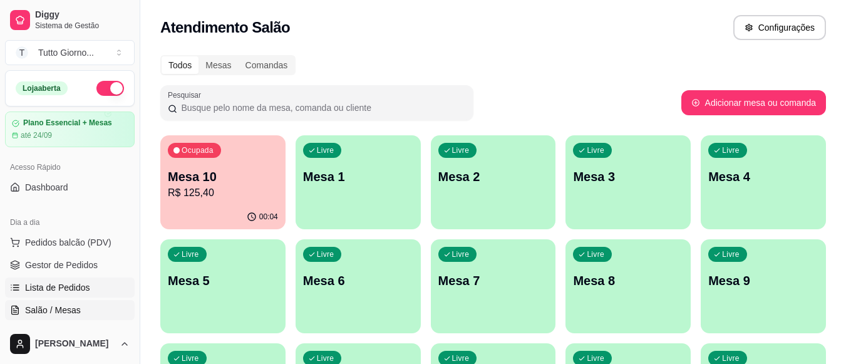
click at [73, 287] on span "Lista de Pedidos" at bounding box center [57, 287] width 65 height 13
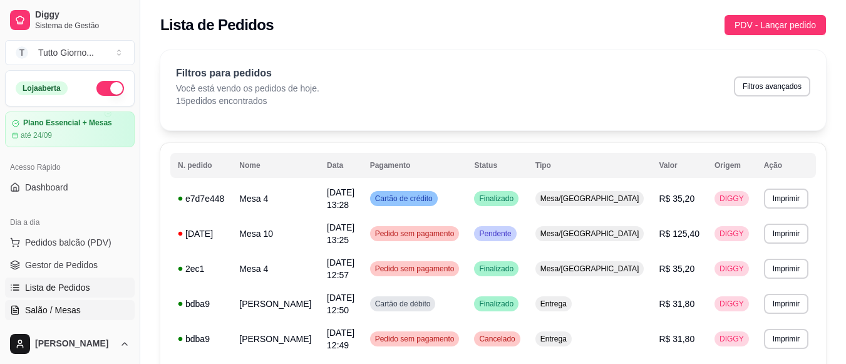
click at [70, 310] on span "Salão / Mesas" at bounding box center [53, 310] width 56 height 13
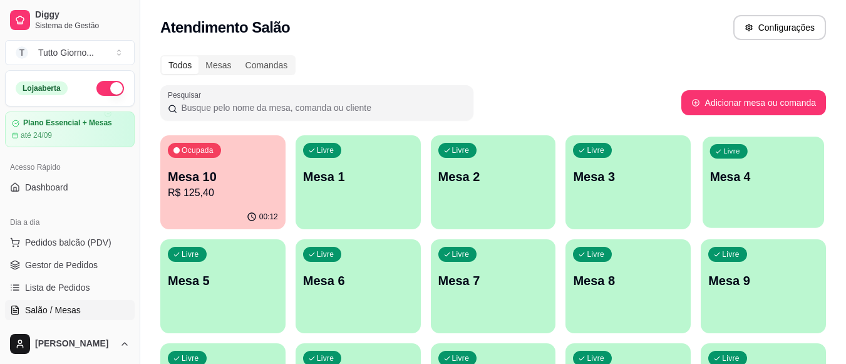
click at [725, 173] on p "Mesa 4" at bounding box center [763, 176] width 107 height 17
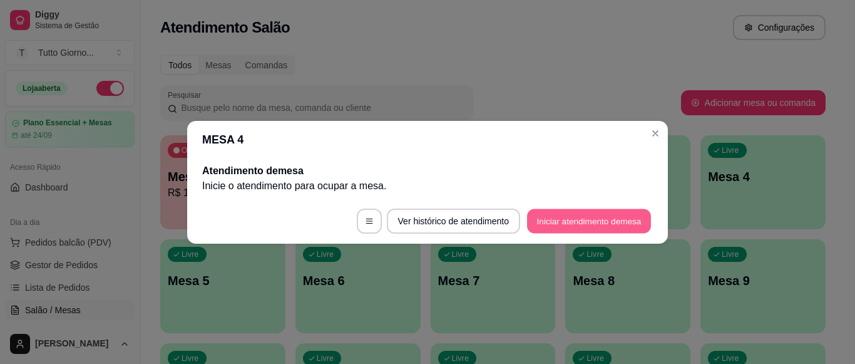
click at [598, 223] on button "Iniciar atendimento de mesa" at bounding box center [589, 220] width 124 height 24
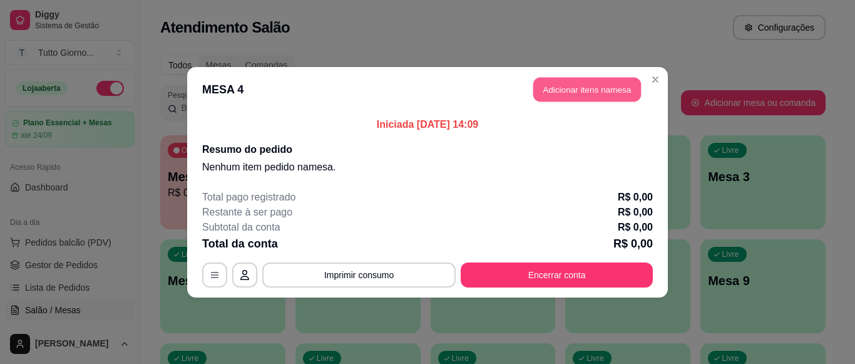
click at [595, 93] on button "Adicionar itens na mesa" at bounding box center [587, 89] width 108 height 24
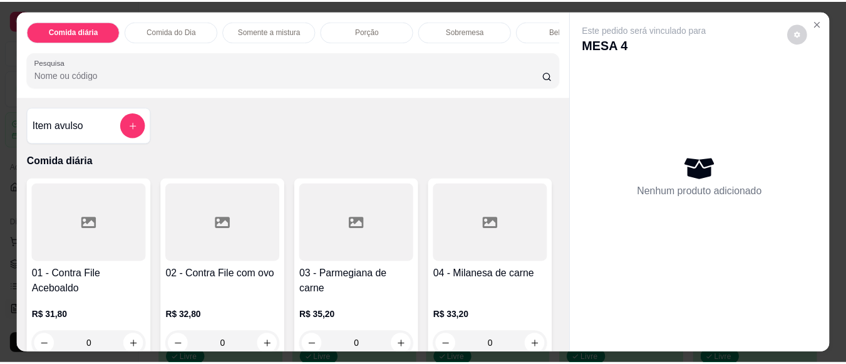
scroll to position [215, 0]
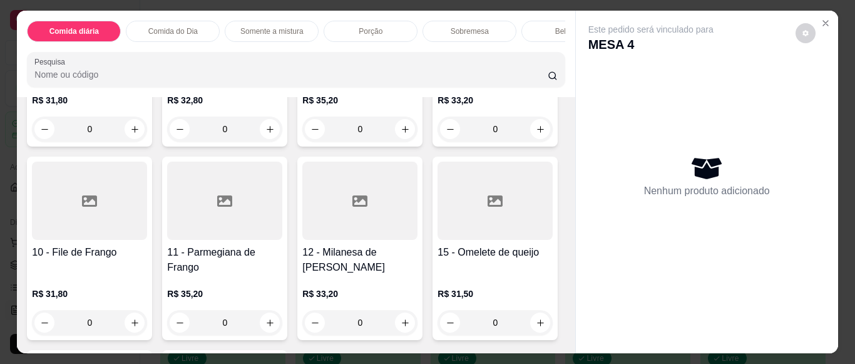
click at [282, 332] on div "0" at bounding box center [224, 322] width 115 height 25
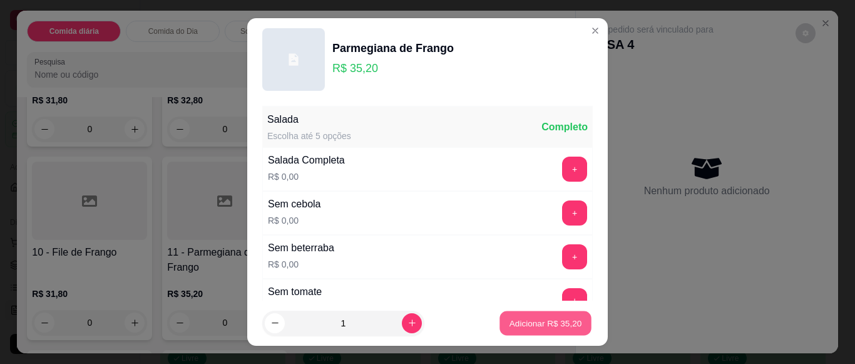
click at [531, 320] on p "Adicionar R$ 35,20" at bounding box center [545, 323] width 73 height 12
type input "1"
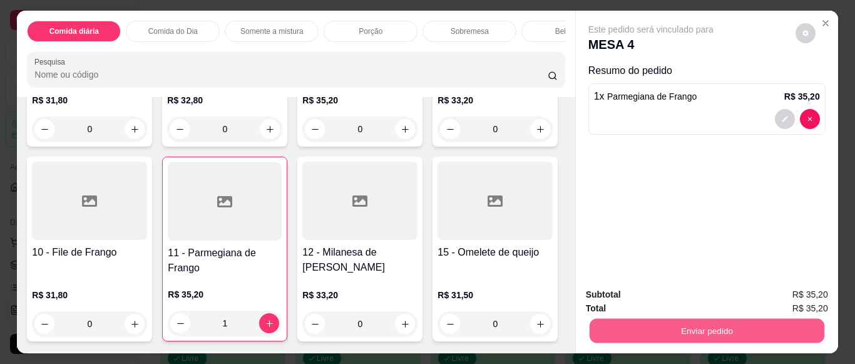
click at [711, 323] on button "Enviar pedido" at bounding box center [706, 330] width 235 height 24
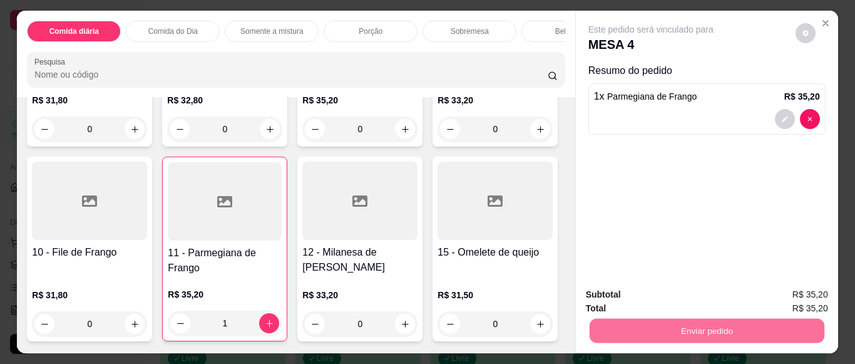
click at [690, 298] on button "Não registrar e enviar pedido" at bounding box center [665, 294] width 126 height 23
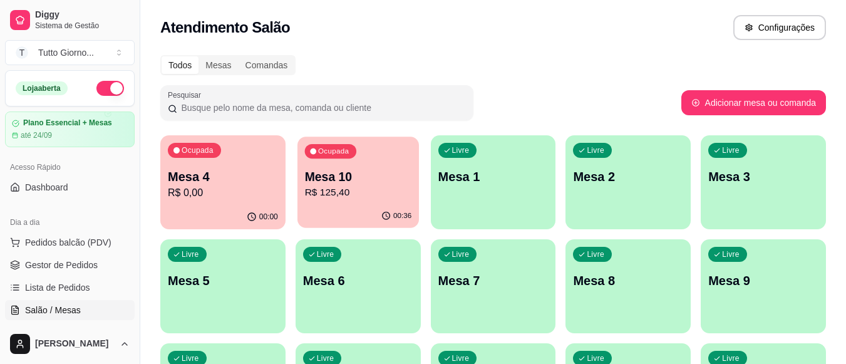
click at [387, 170] on p "Mesa 10" at bounding box center [357, 176] width 107 height 17
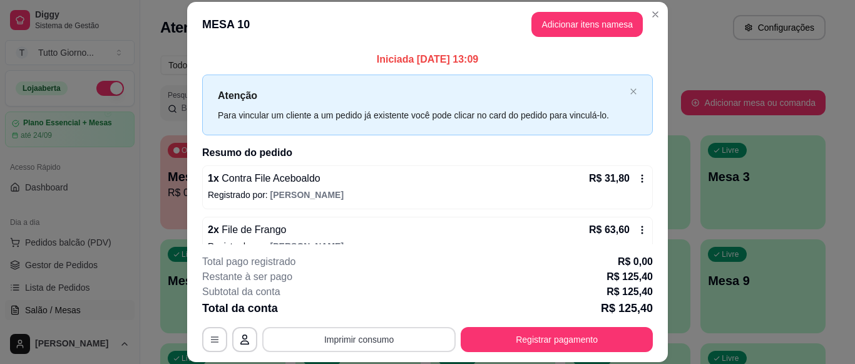
click at [372, 342] on button "Imprimir consumo" at bounding box center [358, 339] width 193 height 25
click at [358, 309] on button "IMPRESSORA CAIXA" at bounding box center [358, 309] width 89 height 19
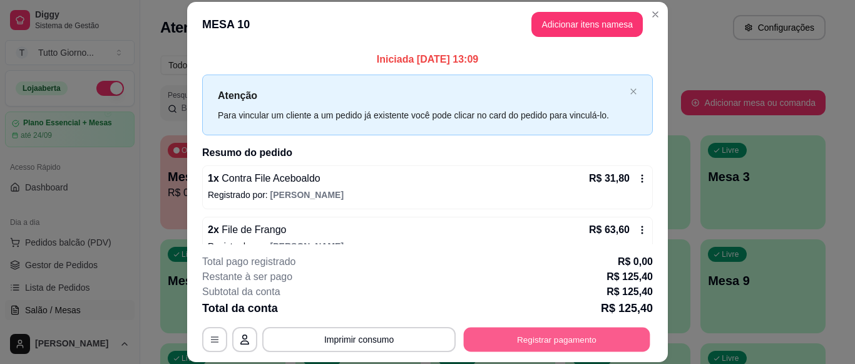
click at [568, 342] on button "Registrar pagamento" at bounding box center [557, 339] width 187 height 24
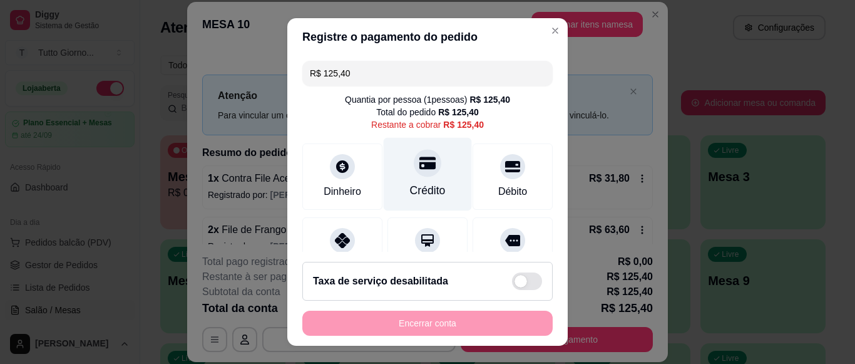
click at [416, 172] on div at bounding box center [428, 163] width 28 height 28
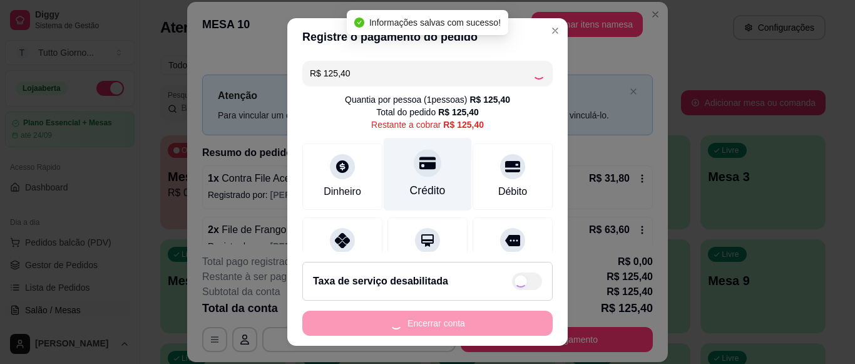
type input "R$ 0,00"
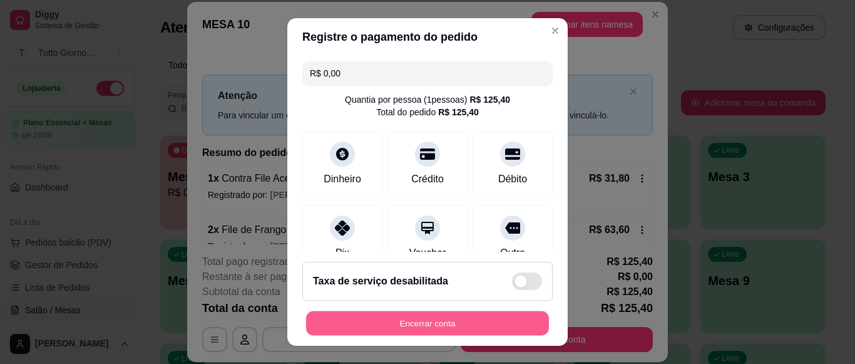
click at [462, 319] on button "Encerrar conta" at bounding box center [427, 323] width 243 height 24
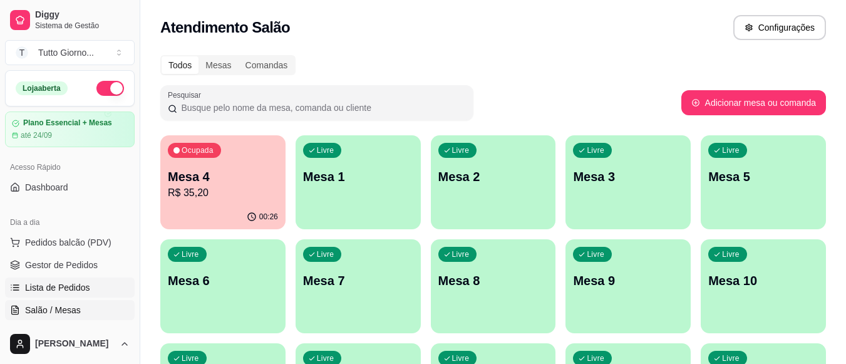
click at [79, 287] on span "Lista de Pedidos" at bounding box center [57, 287] width 65 height 13
click at [71, 288] on span "Lista de Pedidos" at bounding box center [57, 287] width 65 height 13
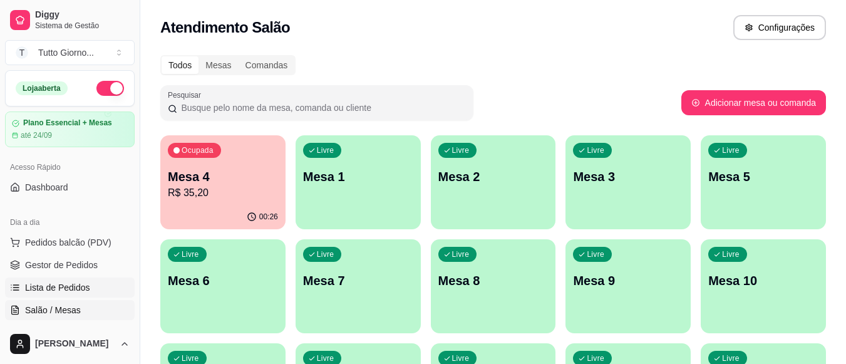
click at [71, 288] on span "Lista de Pedidos" at bounding box center [57, 287] width 65 height 13
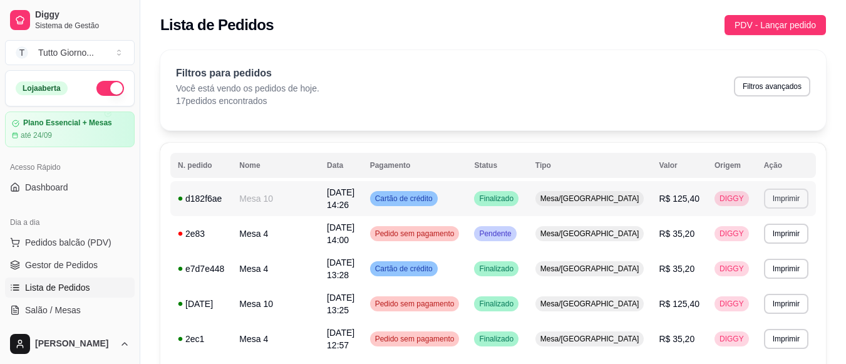
click at [784, 198] on button "Imprimir" at bounding box center [786, 198] width 44 height 20
click at [759, 245] on button "IMPRESSORA CAIXA" at bounding box center [763, 242] width 89 height 19
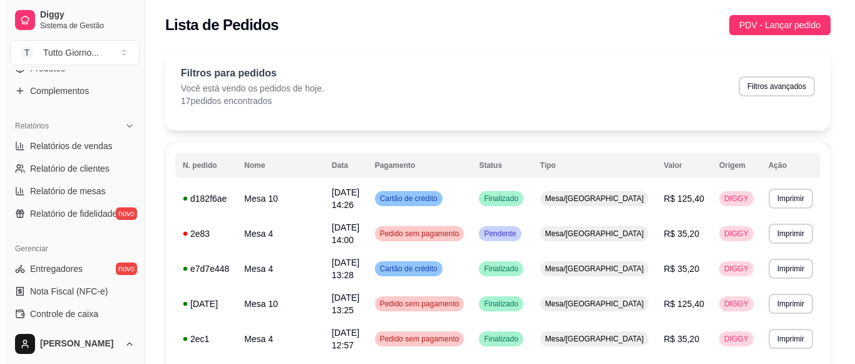
scroll to position [350, 0]
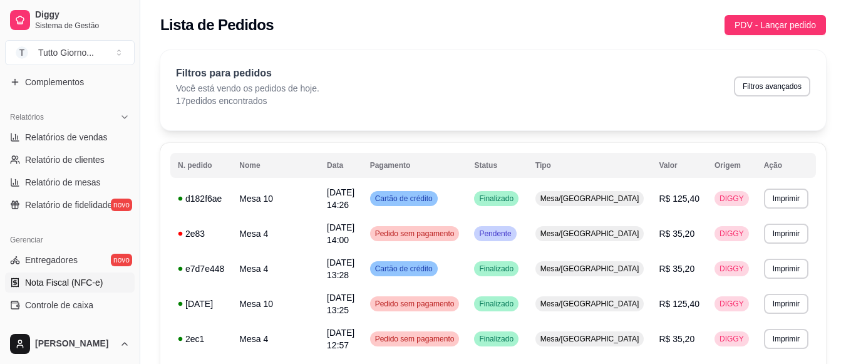
click at [69, 279] on span "Nota Fiscal (NFC-e)" at bounding box center [64, 282] width 78 height 13
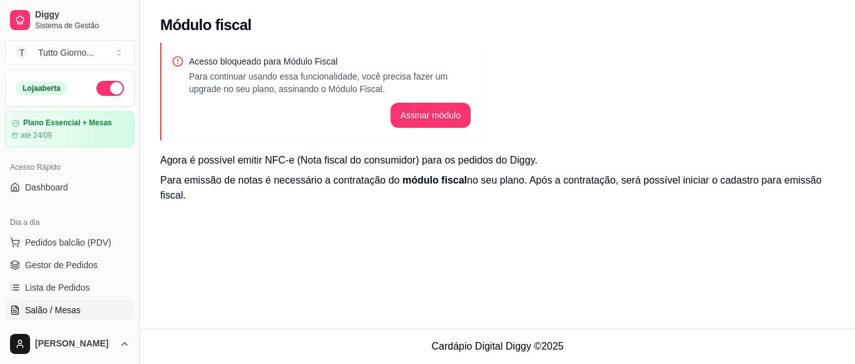
click at [78, 309] on span "Salão / Mesas" at bounding box center [53, 310] width 56 height 13
click at [56, 310] on span "Salão / Mesas" at bounding box center [53, 310] width 56 height 13
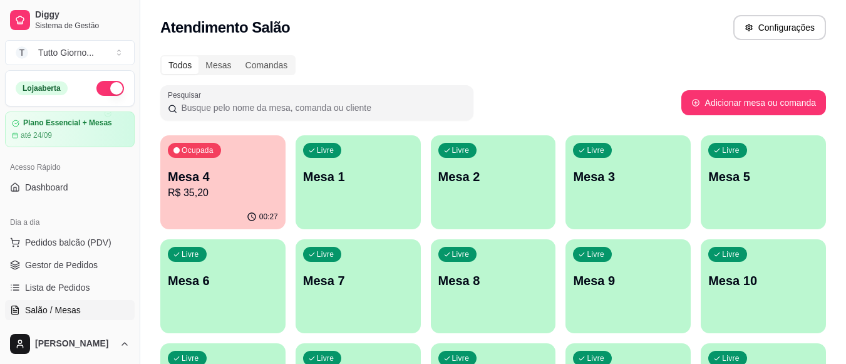
click at [5, 300] on link "Salão / Mesas" at bounding box center [70, 310] width 130 height 20
click at [221, 207] on div "00:27" at bounding box center [222, 216] width 121 height 24
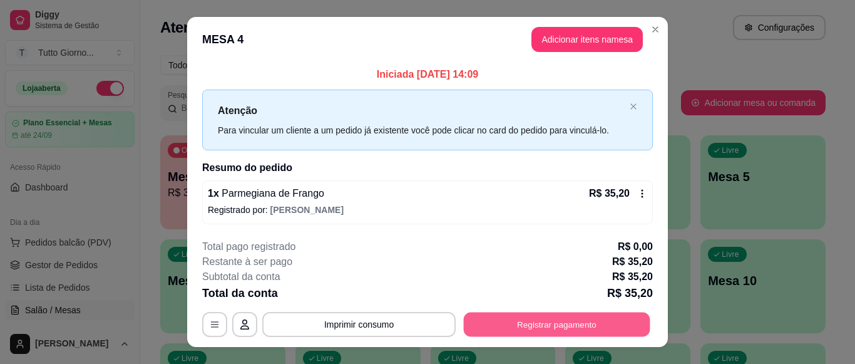
click at [556, 329] on button "Registrar pagamento" at bounding box center [557, 324] width 187 height 24
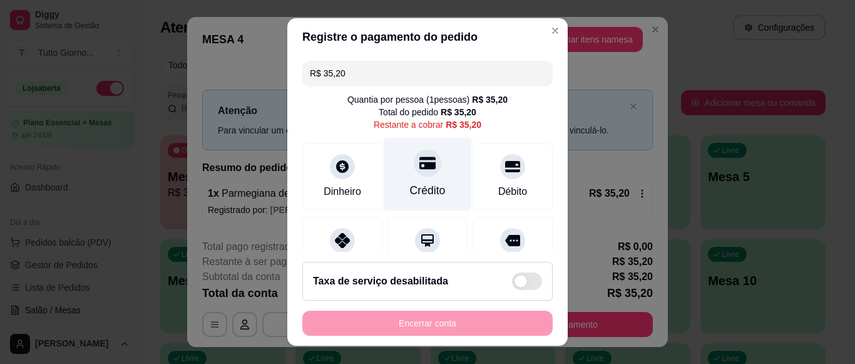
click at [408, 176] on div "Crédito" at bounding box center [428, 174] width 88 height 73
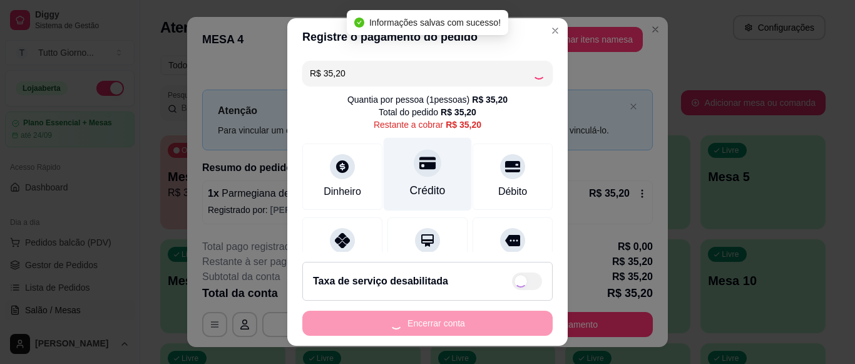
type input "R$ 0,00"
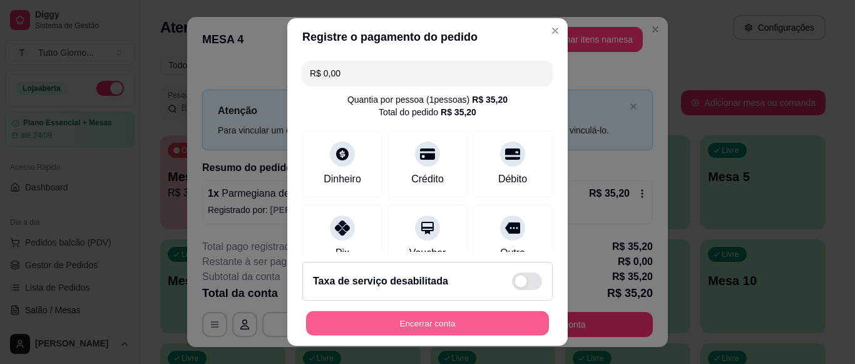
click at [446, 316] on button "Encerrar conta" at bounding box center [427, 323] width 243 height 24
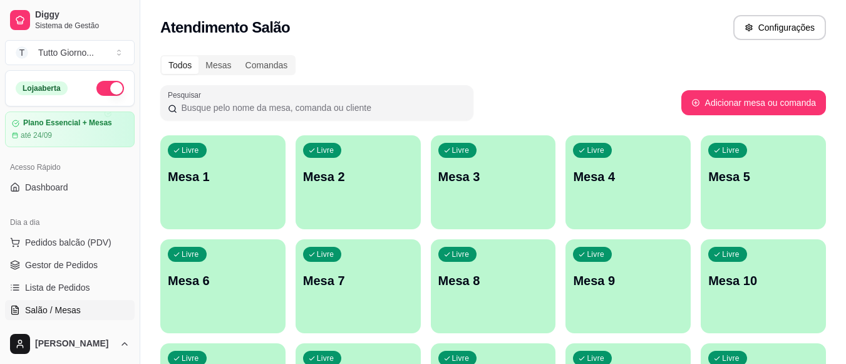
click at [130, 317] on div "Dia a dia Pedidos balcão (PDV) Gestor de Pedidos Lista de Pedidos Salão / Mesas…" at bounding box center [70, 288] width 140 height 163
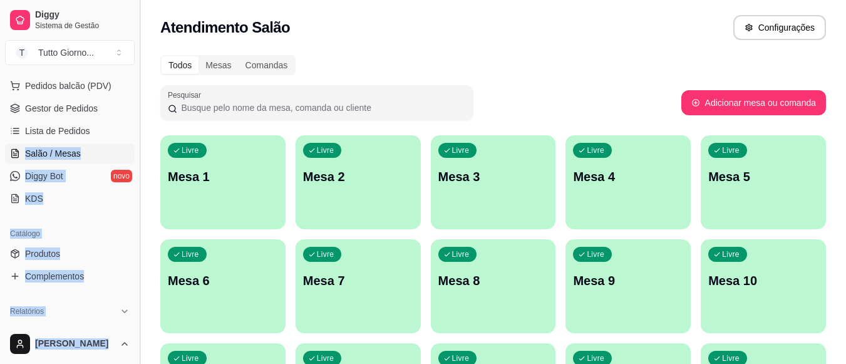
scroll to position [243, 0]
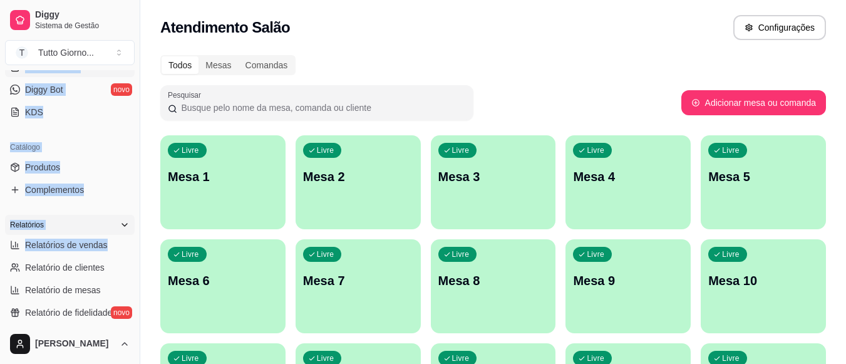
drag, startPoint x: 130, startPoint y: 317, endPoint x: 100, endPoint y: 220, distance: 101.0
click at [100, 220] on div "Loja aberta Plano Essencial + Mesas até 24/09 Acesso Rápido Dashboard Dia a dia…" at bounding box center [70, 196] width 140 height 253
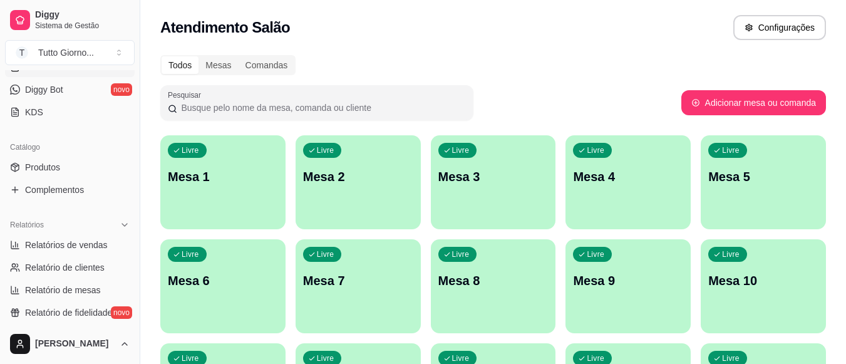
click at [493, 68] on div "Todos Mesas Comandas" at bounding box center [492, 65] width 665 height 20
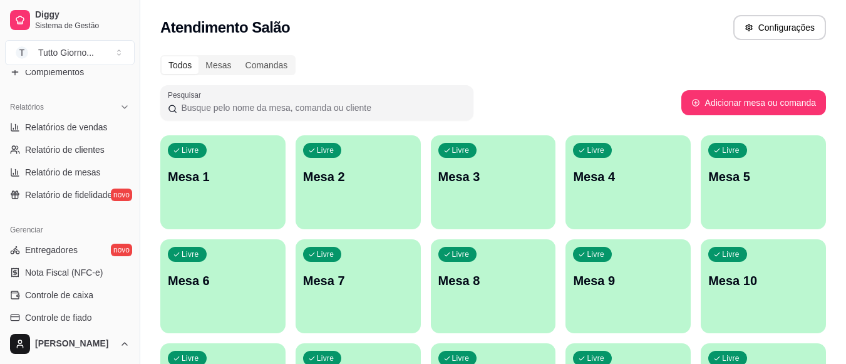
scroll to position [368, 0]
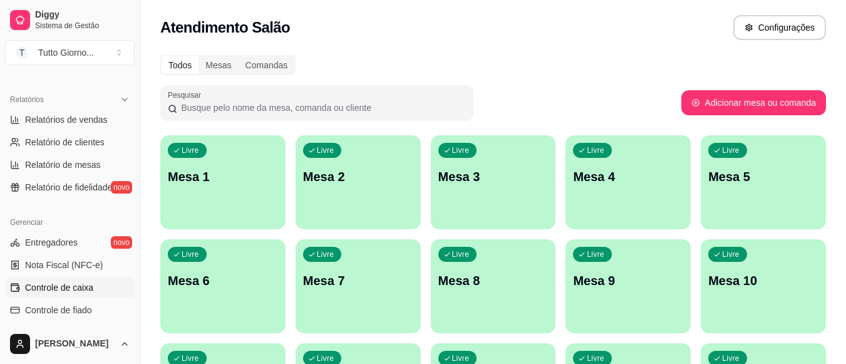
click at [65, 289] on span "Controle de caixa" at bounding box center [59, 287] width 68 height 13
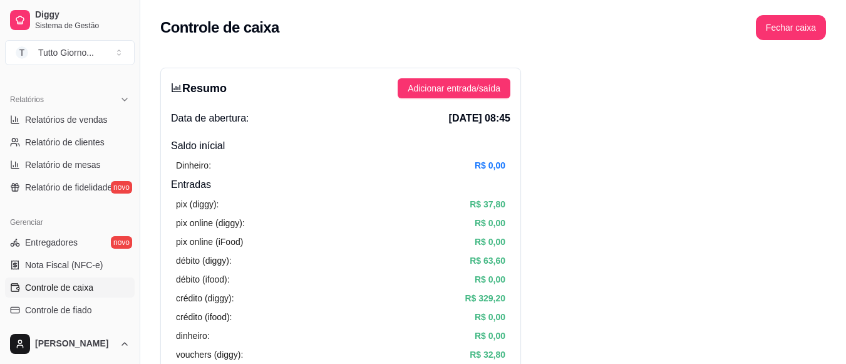
scroll to position [146, 0]
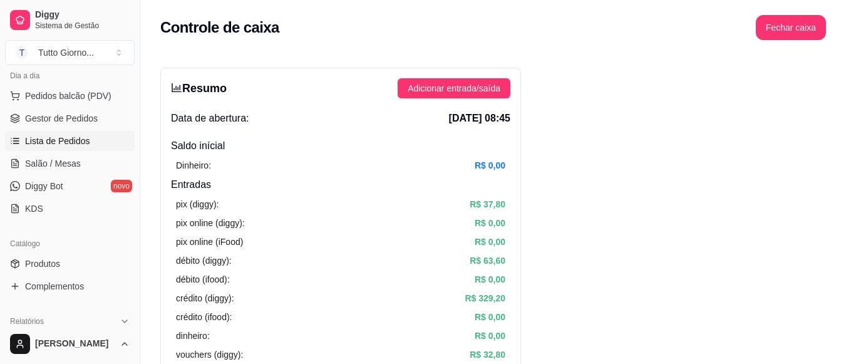
click at [69, 135] on span "Lista de Pedidos" at bounding box center [57, 141] width 65 height 13
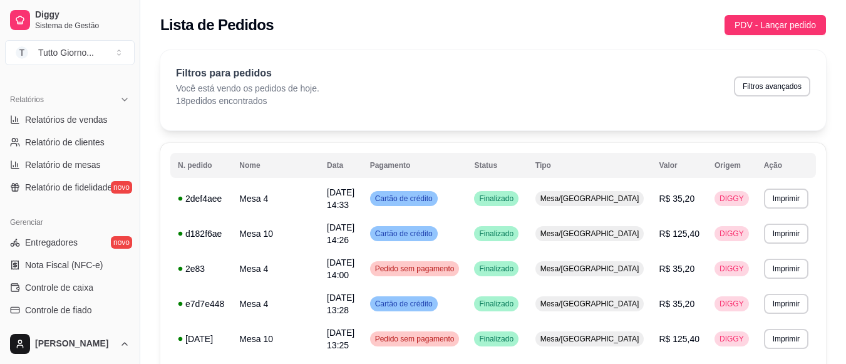
scroll to position [537, 0]
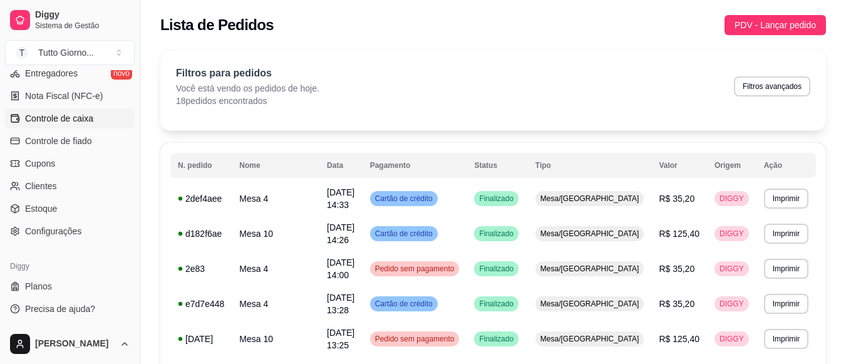
click at [88, 111] on link "Controle de caixa" at bounding box center [70, 118] width 130 height 20
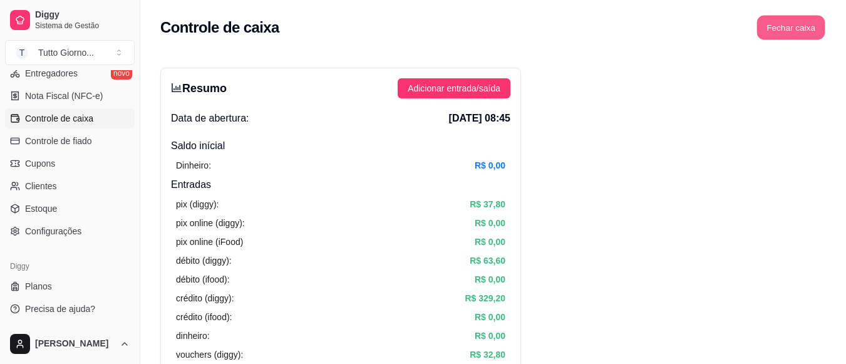
click at [790, 34] on button "Fechar caixa" at bounding box center [791, 28] width 68 height 24
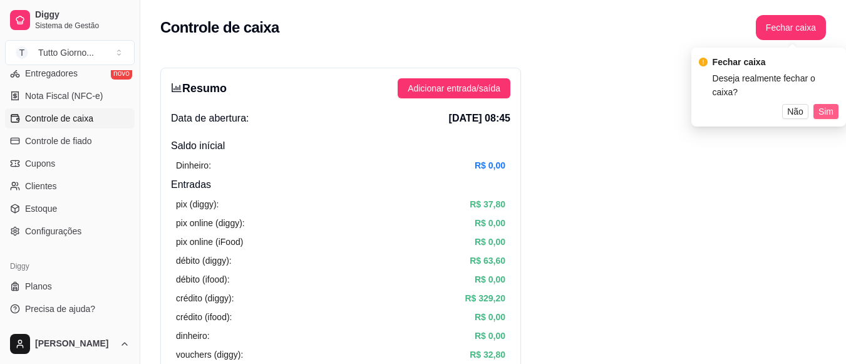
click at [832, 105] on span "Sim" at bounding box center [825, 112] width 15 height 14
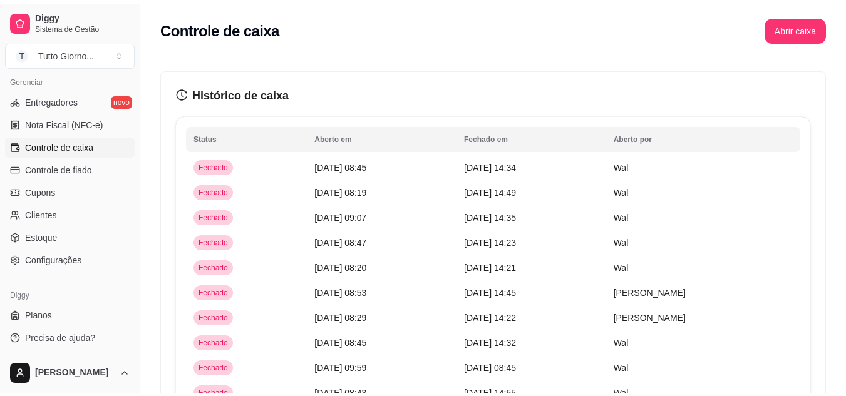
scroll to position [504, 0]
